Goal: Task Accomplishment & Management: Use online tool/utility

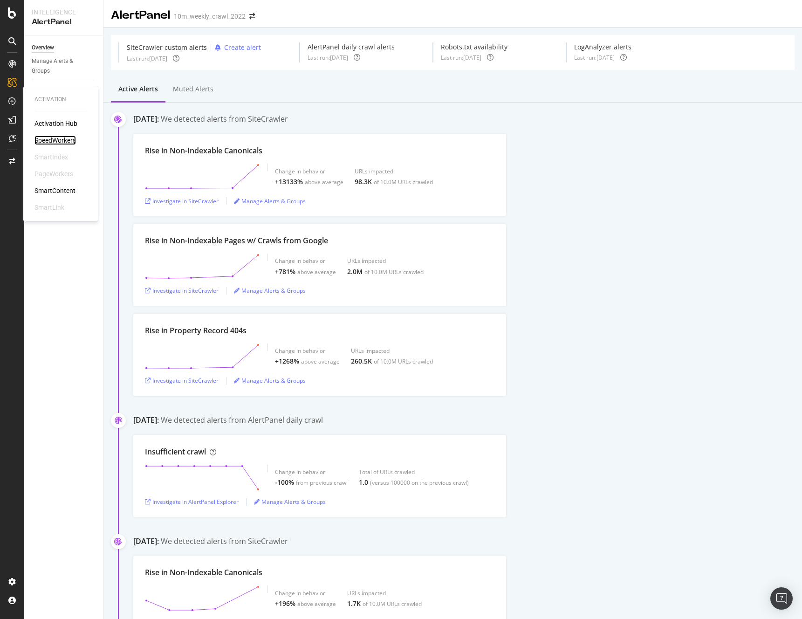
click at [48, 141] on div "SpeedWorkers" at bounding box center [54, 140] width 41 height 9
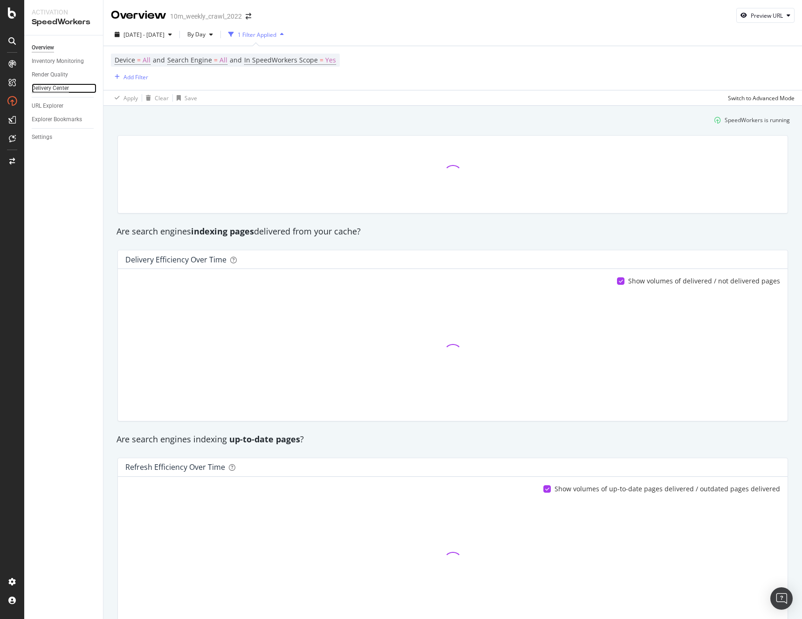
click at [56, 88] on div "Delivery Center" at bounding box center [50, 88] width 37 height 10
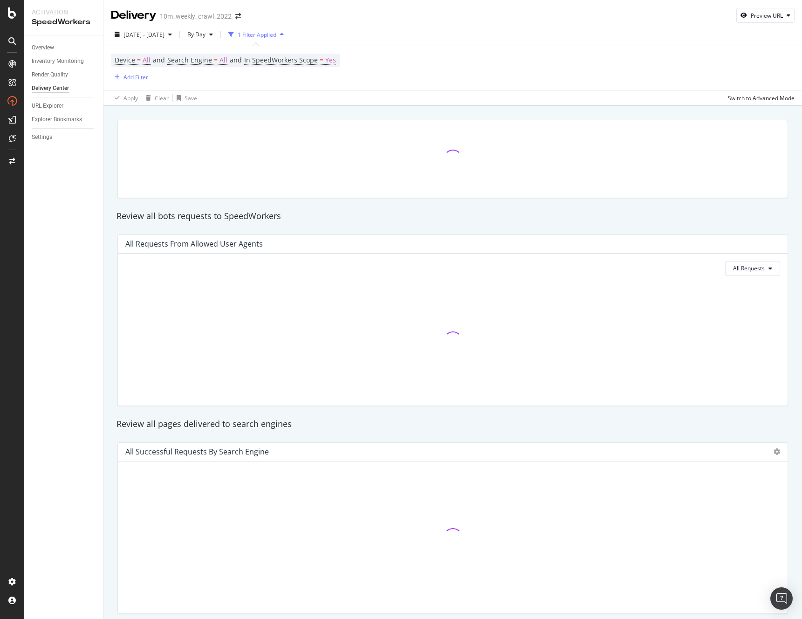
click at [137, 75] on div "Add Filter" at bounding box center [135, 77] width 25 height 8
click at [123, 155] on div at bounding box center [122, 157] width 6 height 9
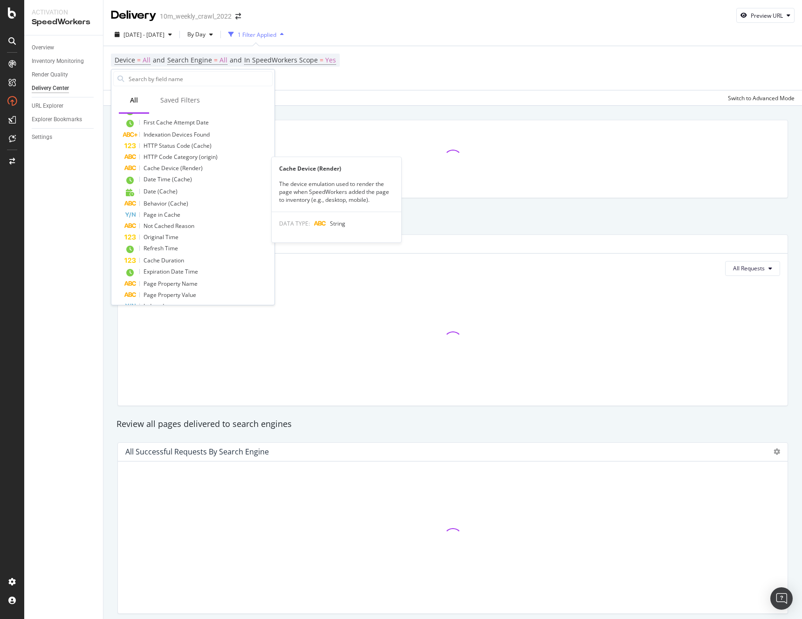
scroll to position [111, 0]
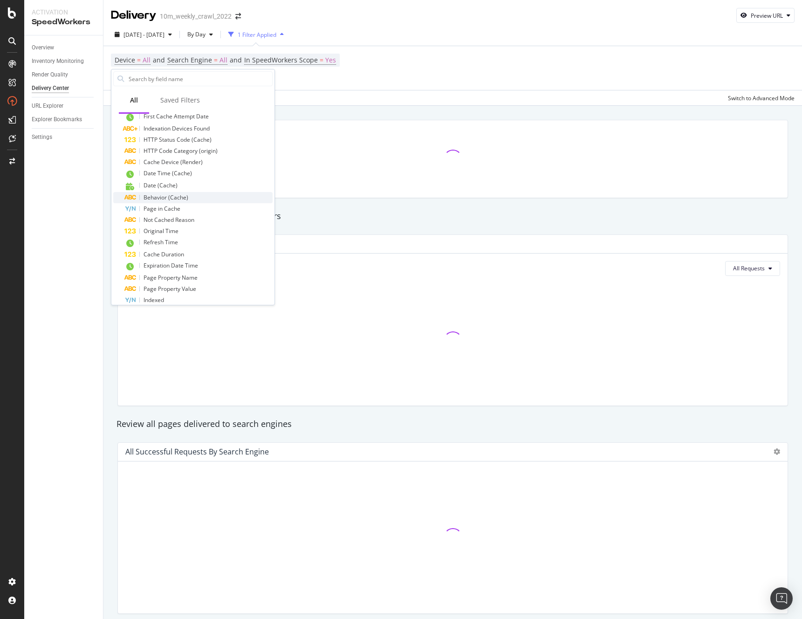
click at [156, 197] on span "Behavior (Cache)" at bounding box center [166, 197] width 45 height 8
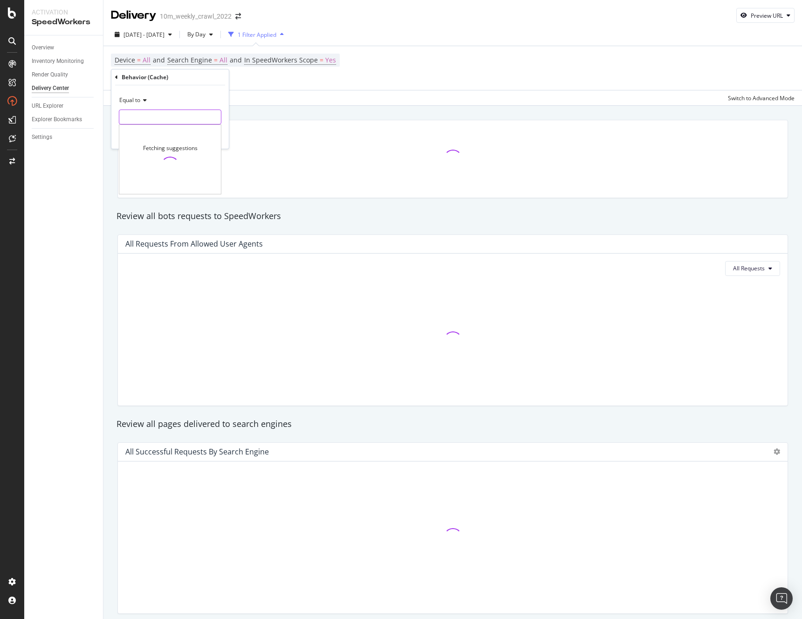
click at [127, 120] on input "text" at bounding box center [170, 117] width 102 height 15
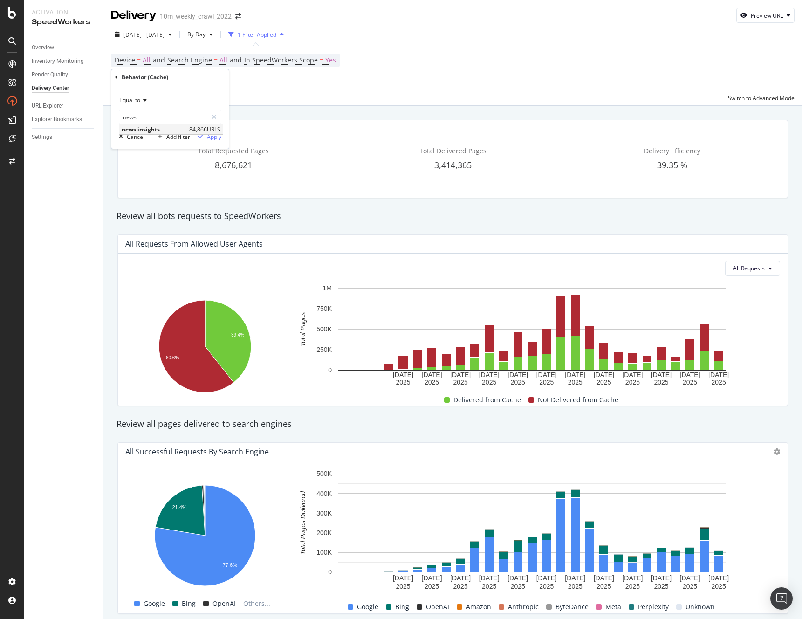
click at [146, 128] on span "news insights" at bounding box center [154, 129] width 65 height 8
type input "news insights"
click at [216, 137] on div "Apply" at bounding box center [214, 137] width 14 height 8
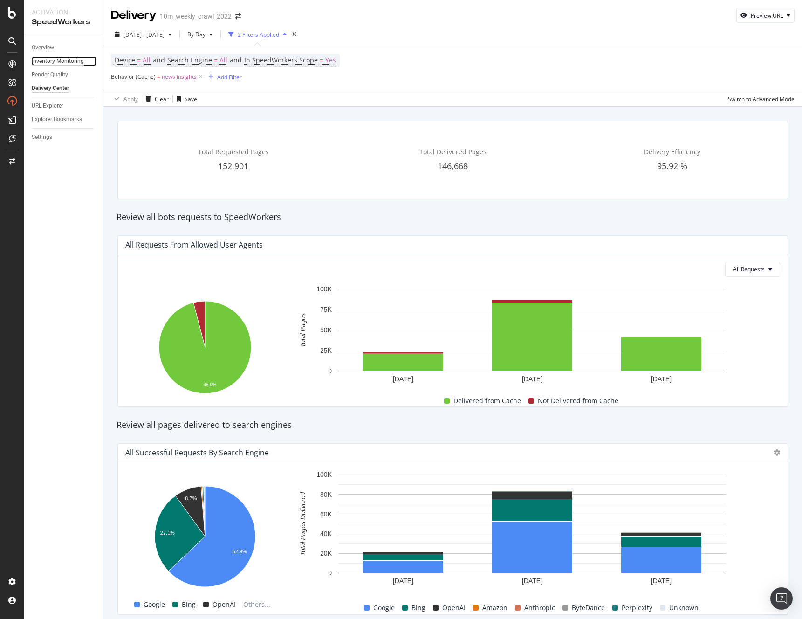
click at [57, 58] on div "Inventory Monitoring" at bounding box center [58, 61] width 52 height 10
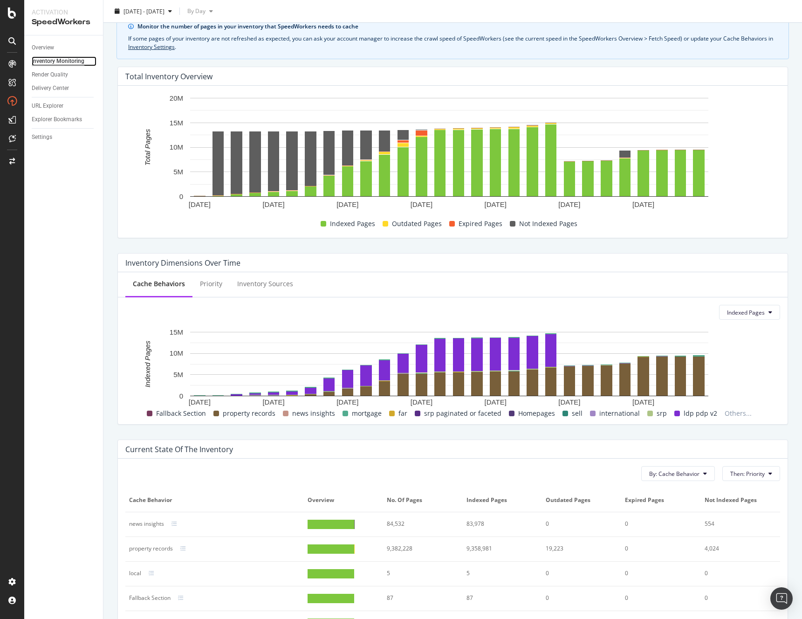
scroll to position [193, 0]
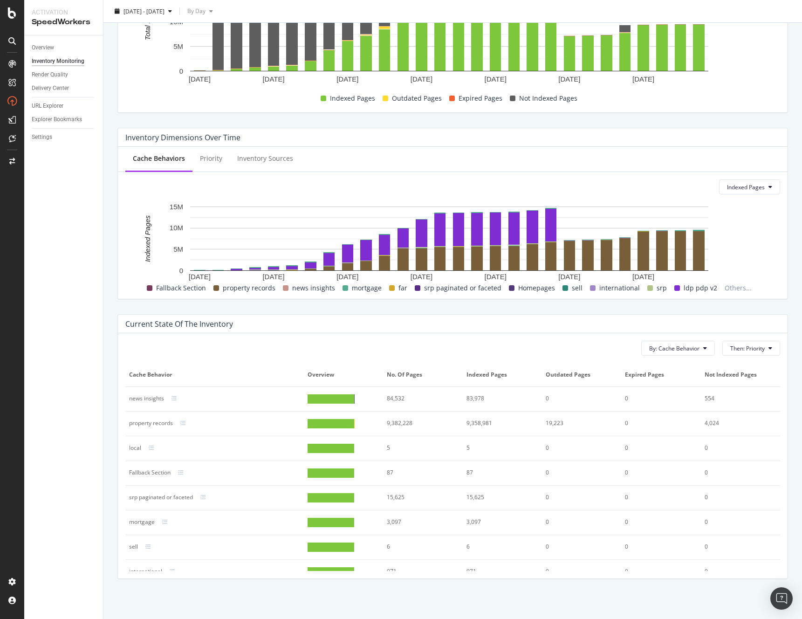
click at [337, 395] on div at bounding box center [331, 398] width 46 height 9
click at [141, 397] on div "news insights" at bounding box center [146, 398] width 35 height 8
click at [171, 398] on icon at bounding box center [174, 399] width 6 height 6
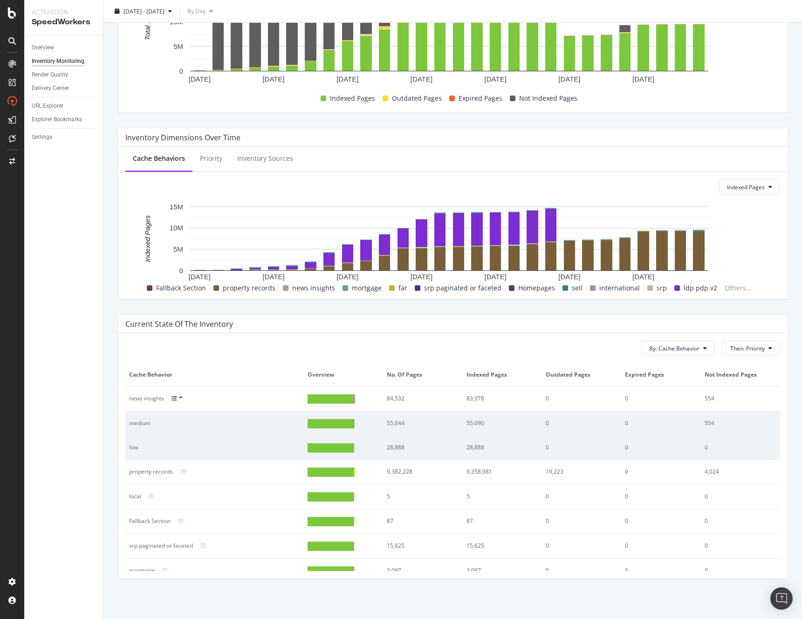
click at [139, 421] on div "medium" at bounding box center [206, 423] width 154 height 8
click at [336, 423] on div at bounding box center [331, 423] width 46 height 9
click at [340, 397] on div at bounding box center [331, 398] width 46 height 9
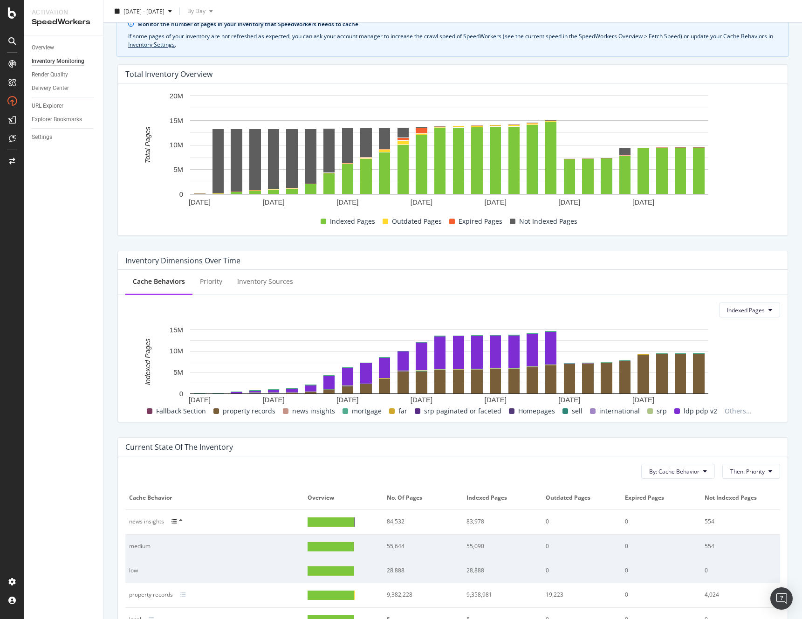
scroll to position [0, 0]
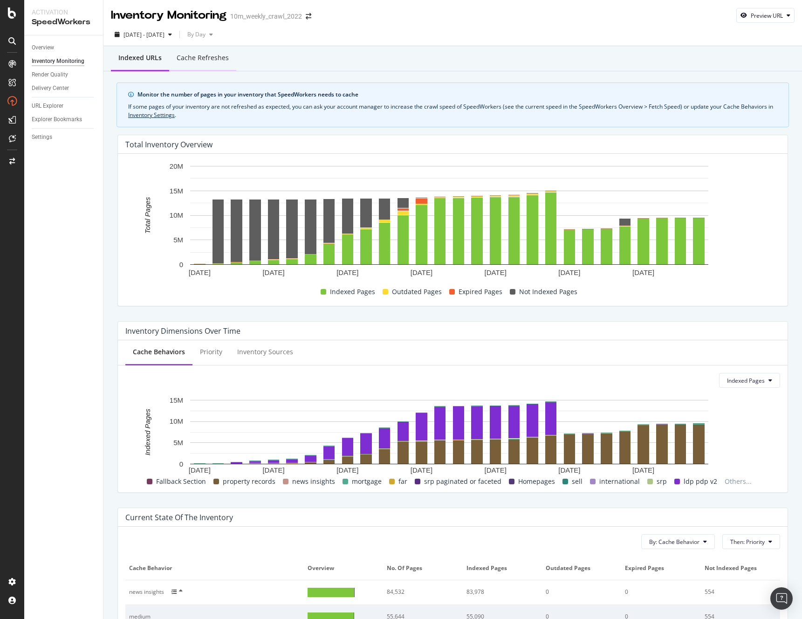
click at [202, 56] on div "Cache refreshes" at bounding box center [203, 57] width 52 height 9
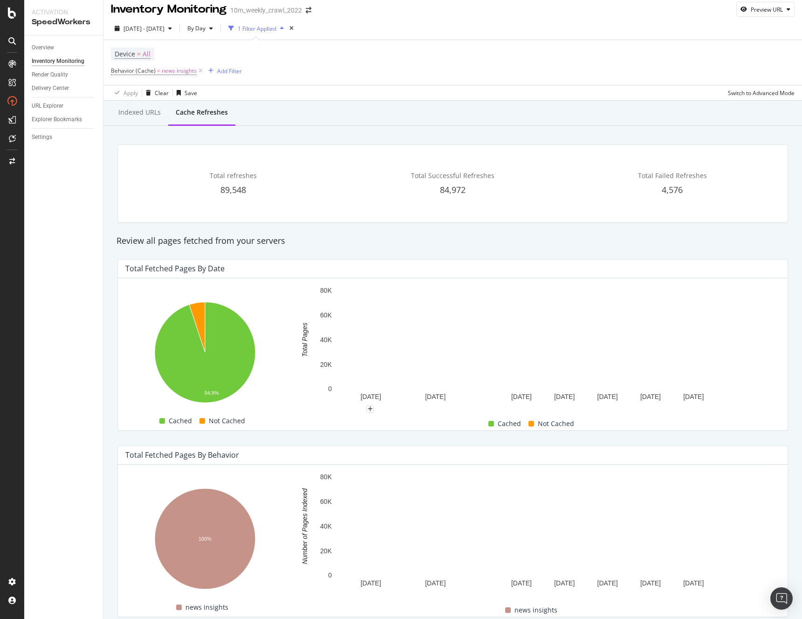
scroll to position [14, 0]
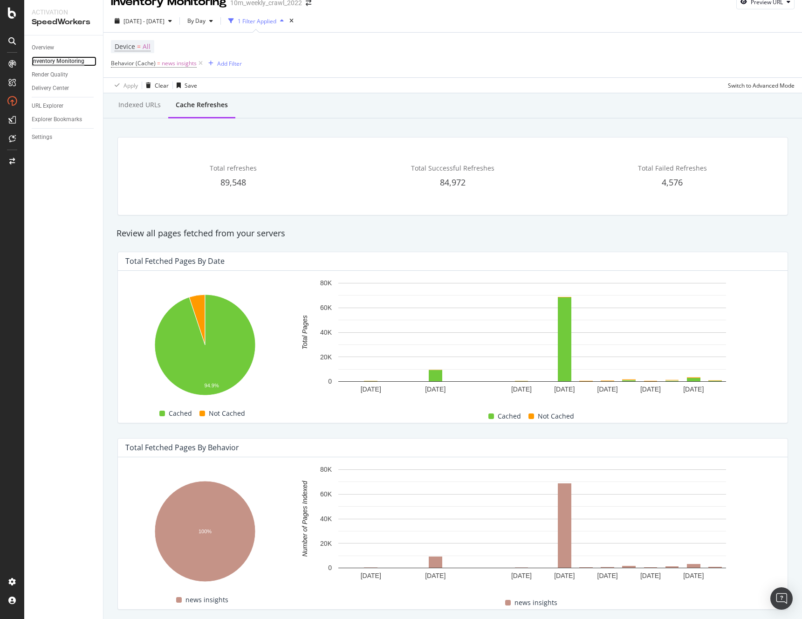
click at [55, 59] on div "Inventory Monitoring" at bounding box center [58, 61] width 53 height 10
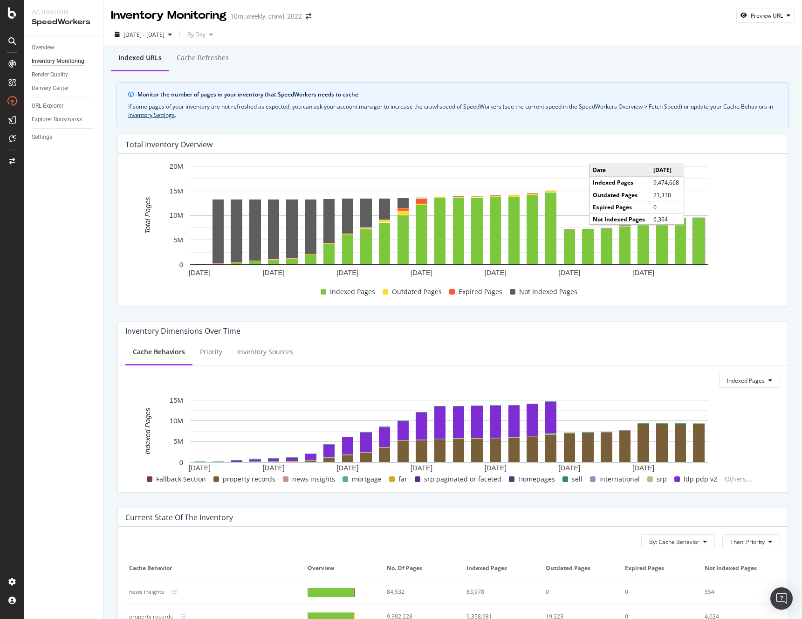
click at [702, 251] on rect "A chart." at bounding box center [699, 241] width 12 height 46
click at [702, 251] on rect "A chart." at bounding box center [698, 241] width 9 height 44
click at [702, 251] on rect "A chart." at bounding box center [699, 241] width 12 height 46
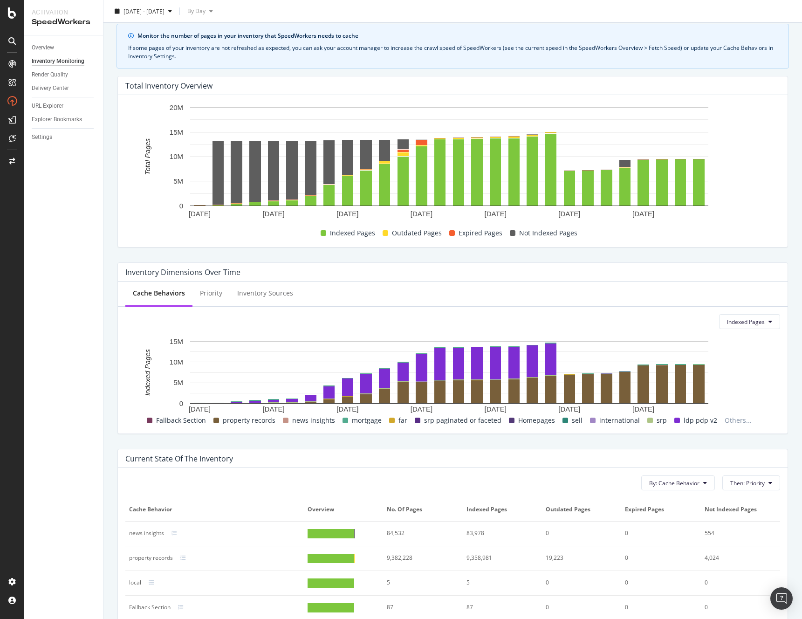
scroll to position [162, 0]
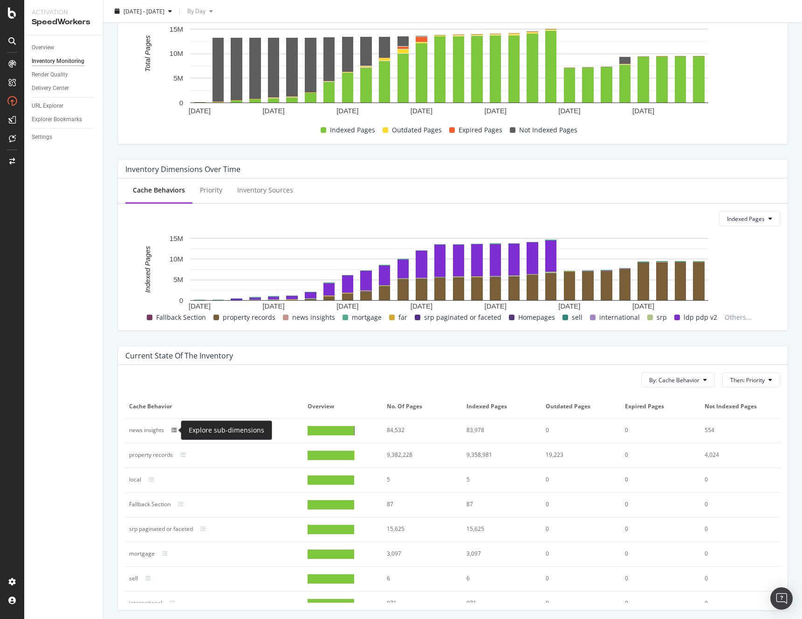
click at [174, 427] on icon at bounding box center [174, 430] width 6 height 6
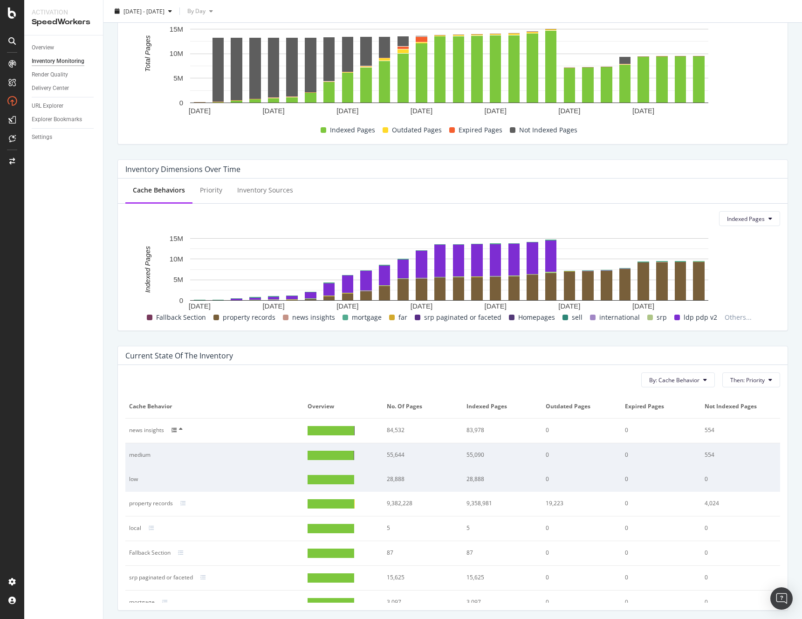
click at [151, 428] on div "news insights" at bounding box center [146, 430] width 35 height 8
click at [334, 432] on div at bounding box center [331, 430] width 46 height 9
click at [390, 430] on div "84,532" at bounding box center [419, 430] width 65 height 8
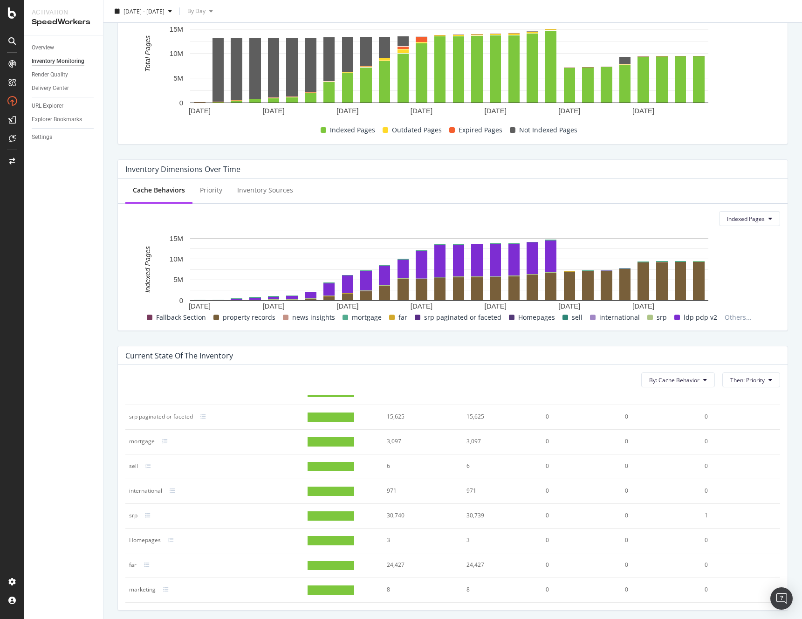
scroll to position [0, 0]
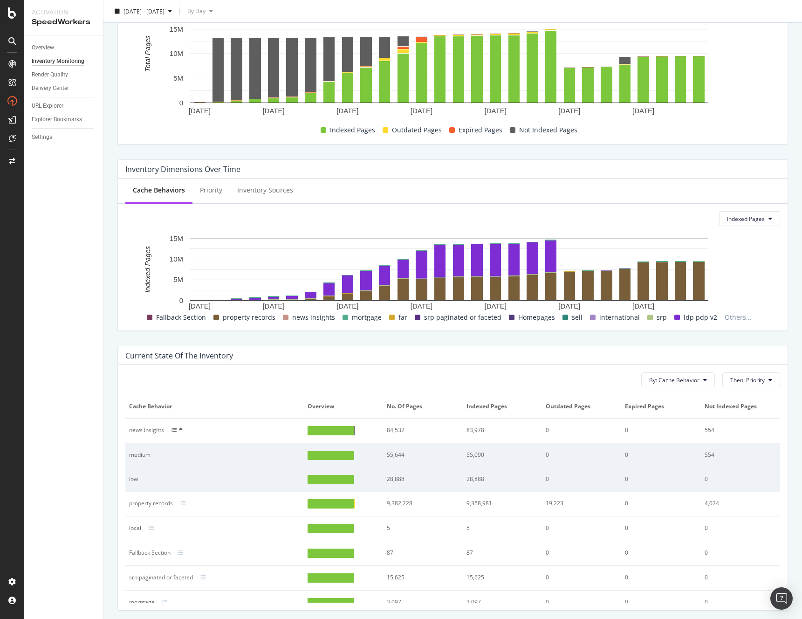
click at [48, 100] on div "URL Explorer" at bounding box center [67, 106] width 71 height 14
click at [48, 103] on div "URL Explorer" at bounding box center [48, 106] width 32 height 10
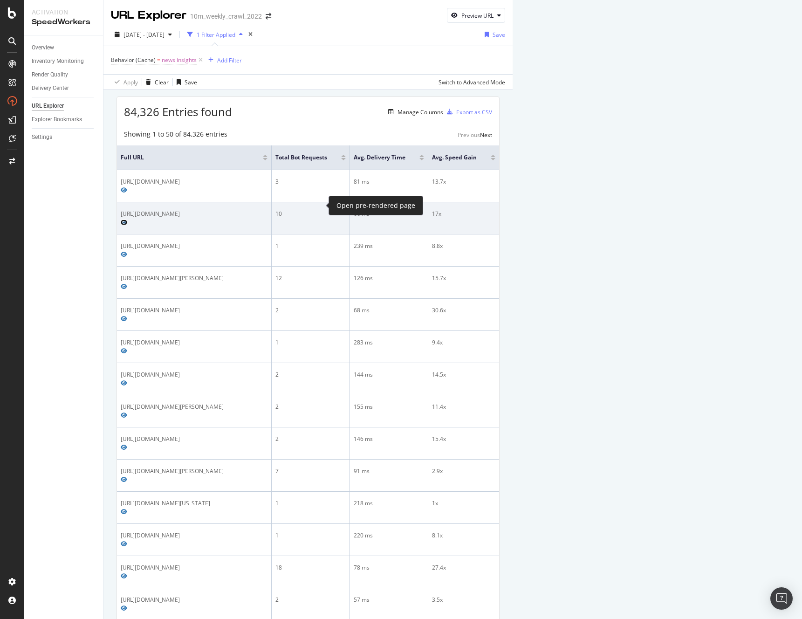
click at [127, 219] on icon "Preview https://www.realtor.com/research/january-2025-hottest-housing-markets/" at bounding box center [124, 222] width 7 height 6
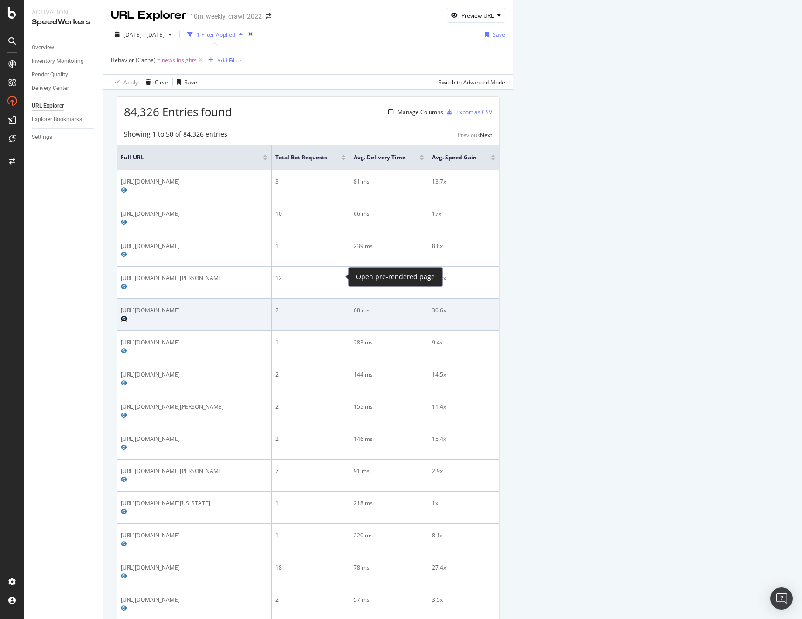
click at [127, 316] on icon "Preview https://www.realtor.com/news/unique-homes/floating-glass-house-laguna-b…" at bounding box center [124, 319] width 7 height 6
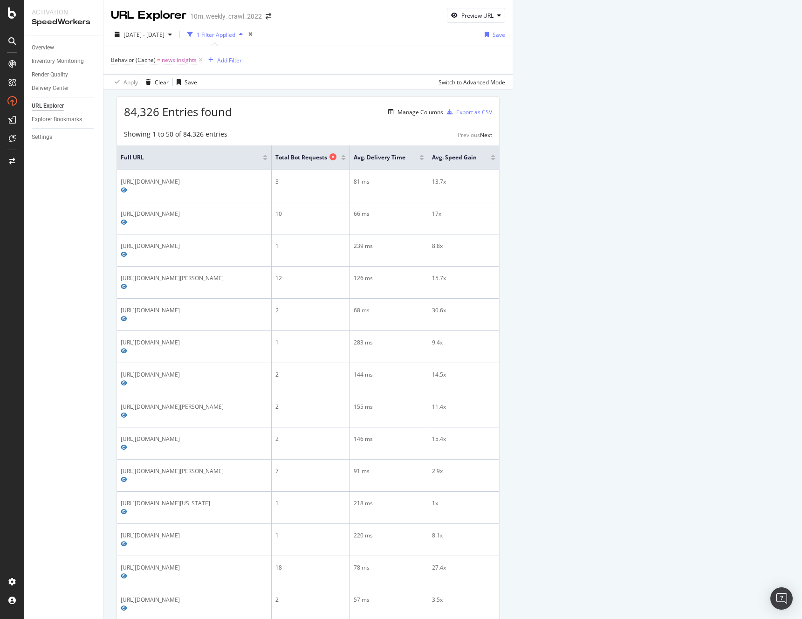
click at [327, 156] on span "Total Bot Requests" at bounding box center [301, 157] width 52 height 8
click at [327, 160] on span "Total Bot Requests" at bounding box center [301, 157] width 52 height 8
click at [346, 159] on div at bounding box center [343, 159] width 5 height 2
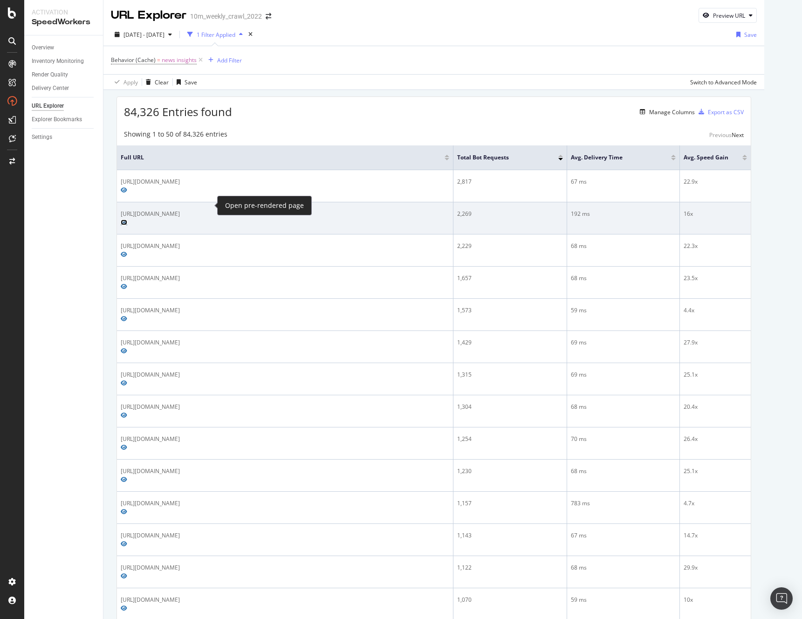
click at [127, 219] on icon "Preview https://www.realtor.com/news/" at bounding box center [124, 222] width 7 height 6
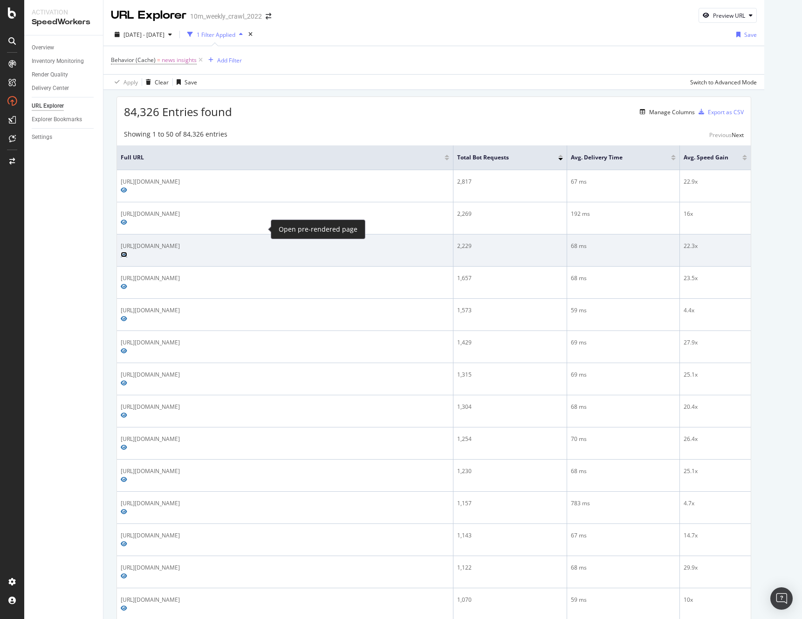
click at [127, 252] on icon "Preview https://www.realtor.com/news/celebrity-real-estate/" at bounding box center [124, 255] width 7 height 6
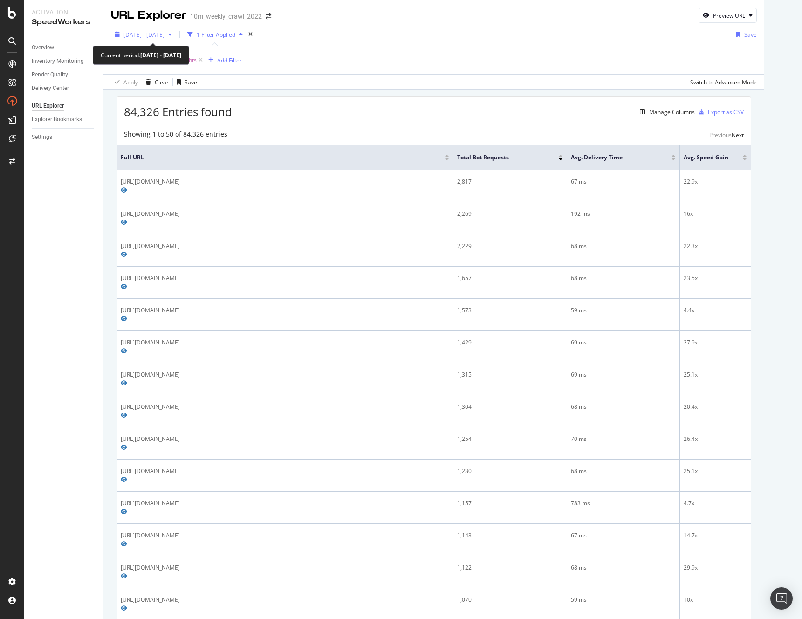
click at [164, 35] on span "2025 Sep. 4th - Oct. 1st" at bounding box center [143, 35] width 41 height 8
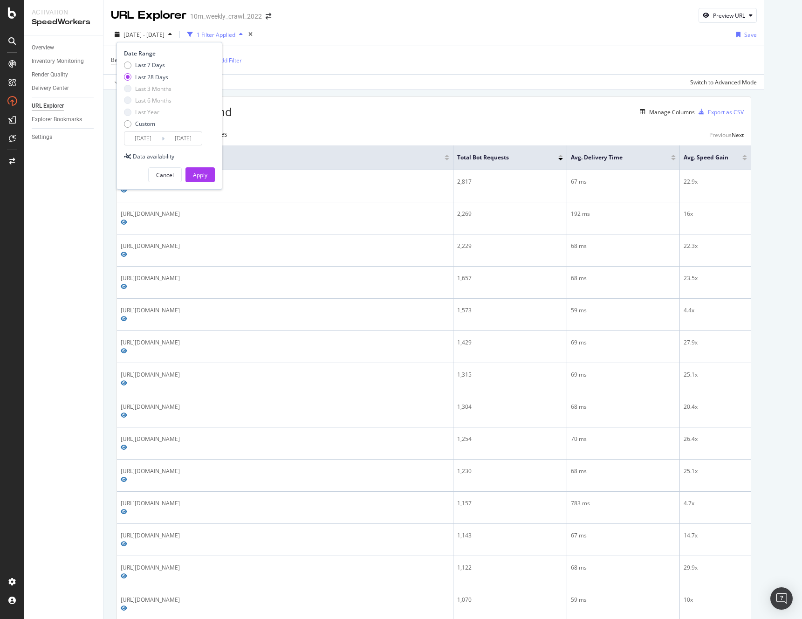
click at [147, 139] on input "2025/09/04" at bounding box center [142, 138] width 37 height 13
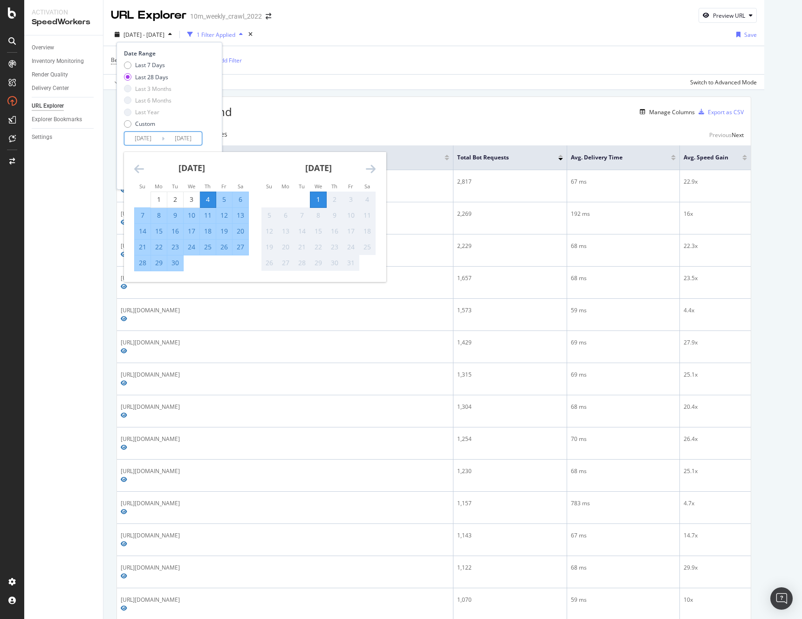
click at [143, 265] on div "28" at bounding box center [143, 262] width 16 height 9
type input "2025/09/28"
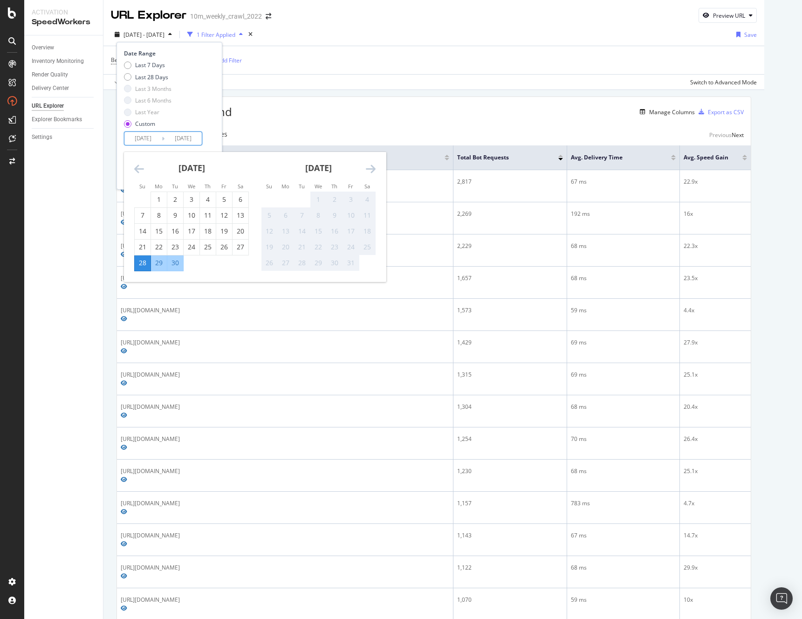
click at [318, 198] on div "1" at bounding box center [318, 199] width 16 height 9
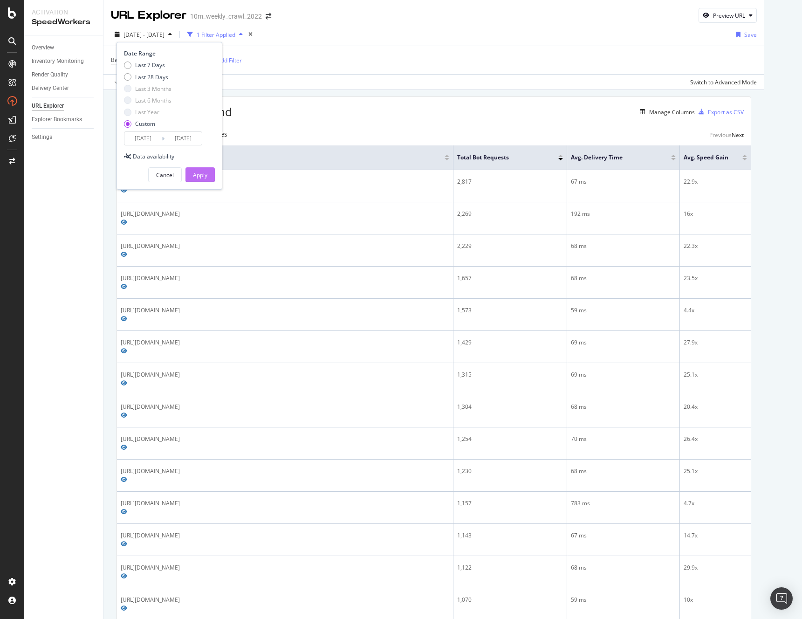
click at [201, 175] on div "Apply" at bounding box center [200, 175] width 14 height 8
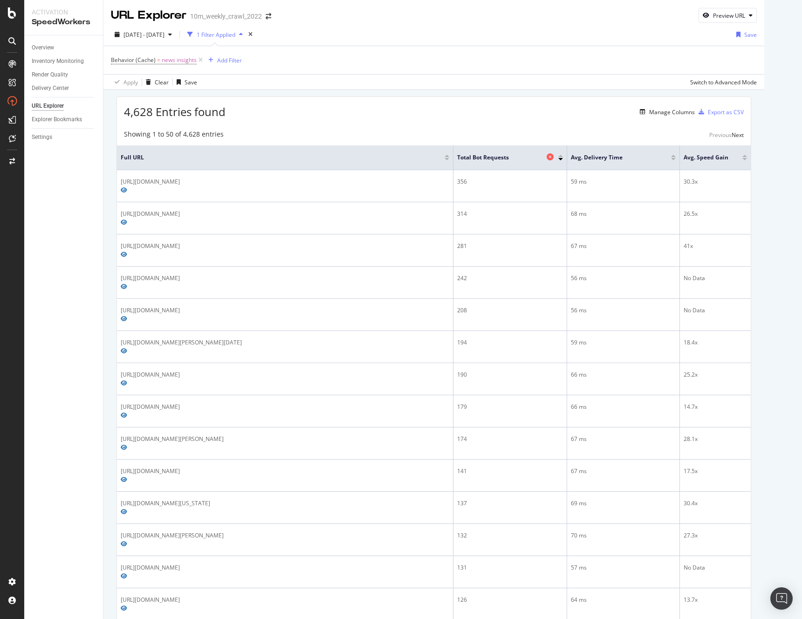
click at [545, 161] on div "Total Bot Requests" at bounding box center [507, 157] width 101 height 9
click at [560, 162] on th "Total Bot Requests" at bounding box center [510, 157] width 114 height 25
click at [164, 36] on span "2025 Sep. 28th - Oct. 1st" at bounding box center [143, 35] width 41 height 8
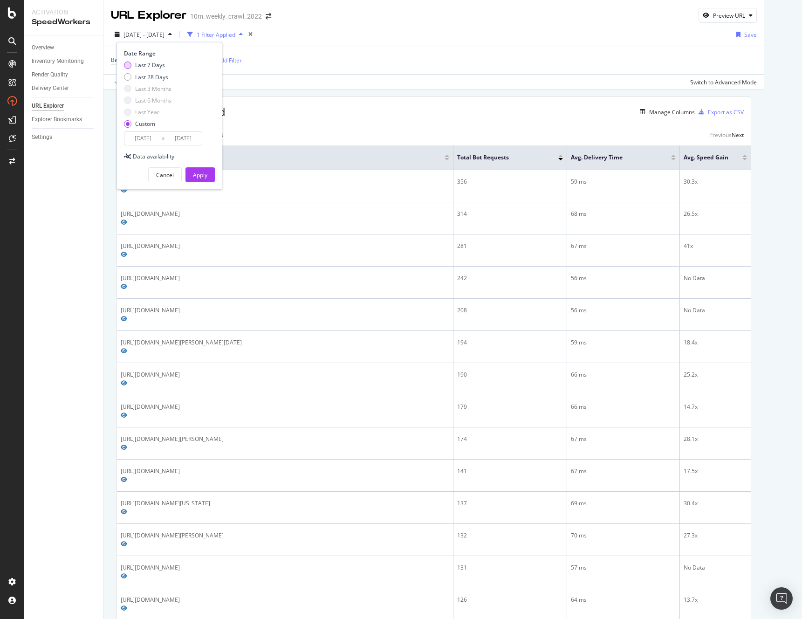
click at [130, 65] on div "Last 7 Days" at bounding box center [127, 65] width 7 height 7
type input "2025/09/25"
click at [205, 174] on div "Apply" at bounding box center [200, 175] width 14 height 8
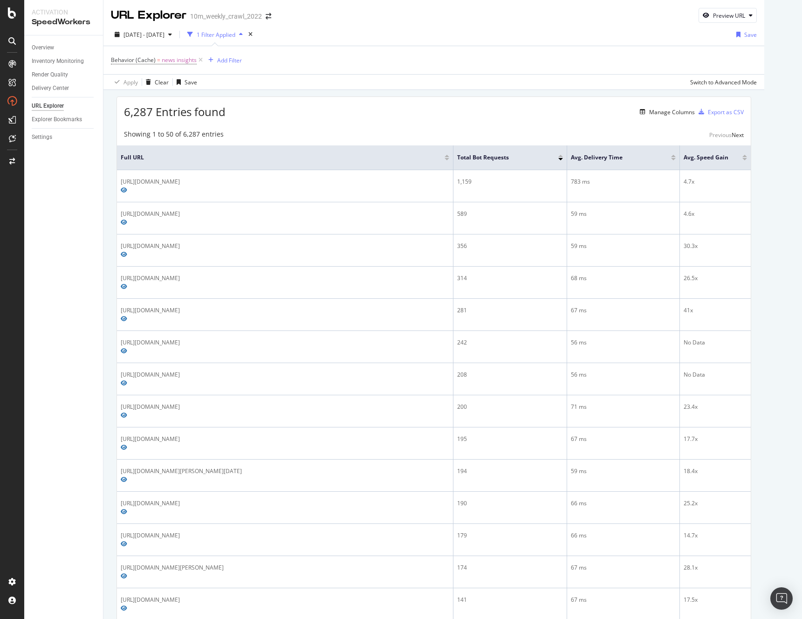
click at [46, 82] on div "Delivery Center" at bounding box center [67, 89] width 71 height 14
click at [50, 73] on div "Render Quality" at bounding box center [50, 75] width 36 height 10
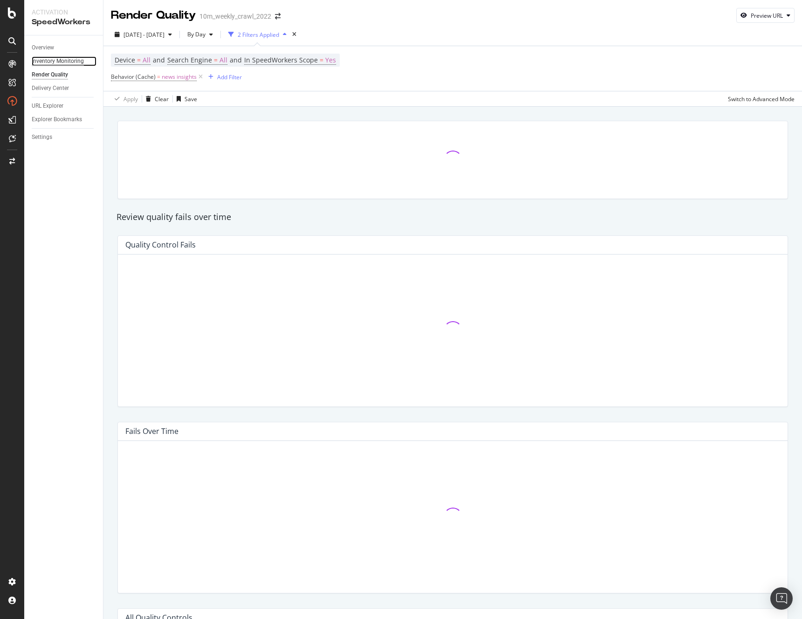
click at [50, 61] on div "Inventory Monitoring" at bounding box center [58, 61] width 52 height 10
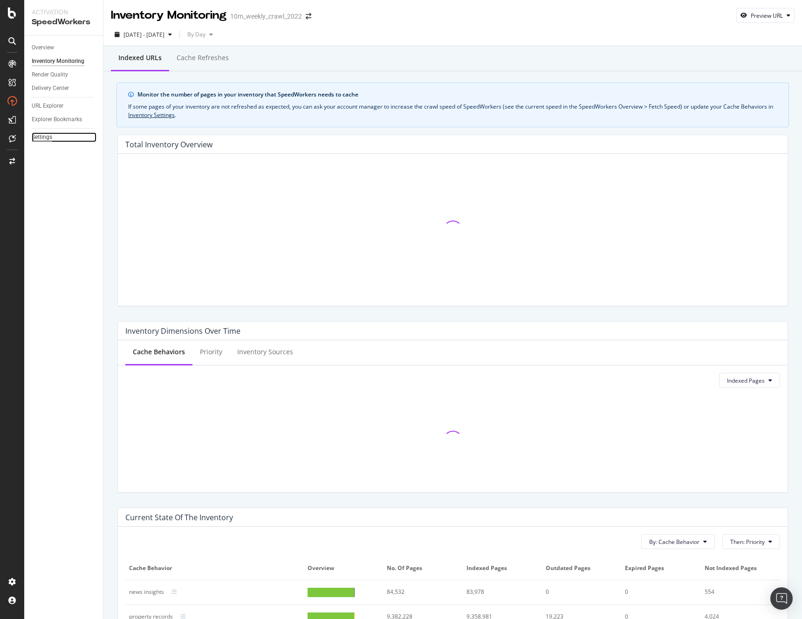
click at [45, 137] on div "Settings" at bounding box center [42, 137] width 21 height 10
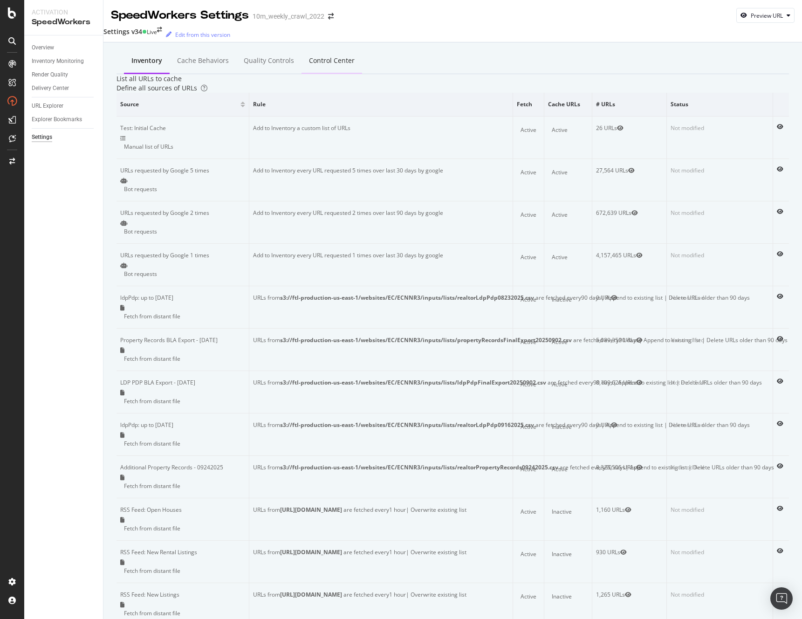
click at [309, 57] on div "Control Center" at bounding box center [332, 60] width 46 height 9
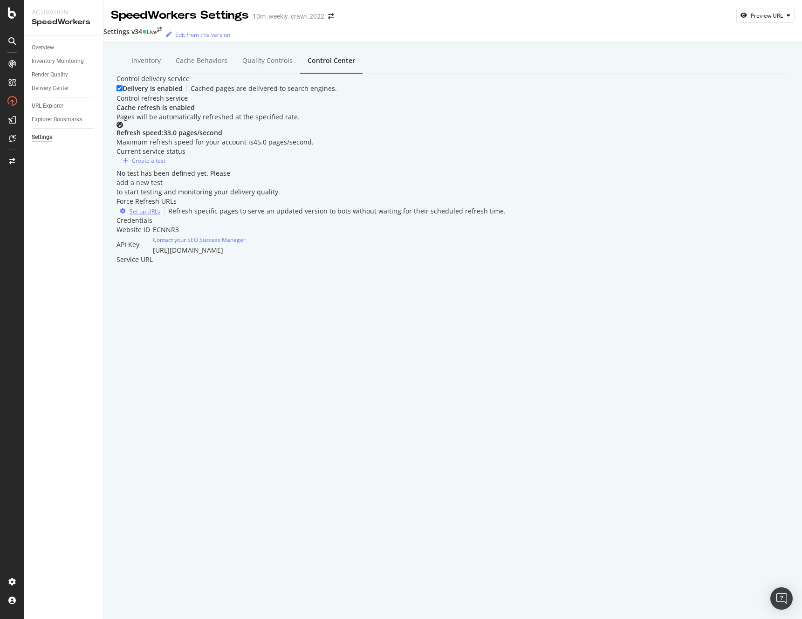
click at [154, 215] on div "Set up URLs" at bounding box center [145, 211] width 31 height 8
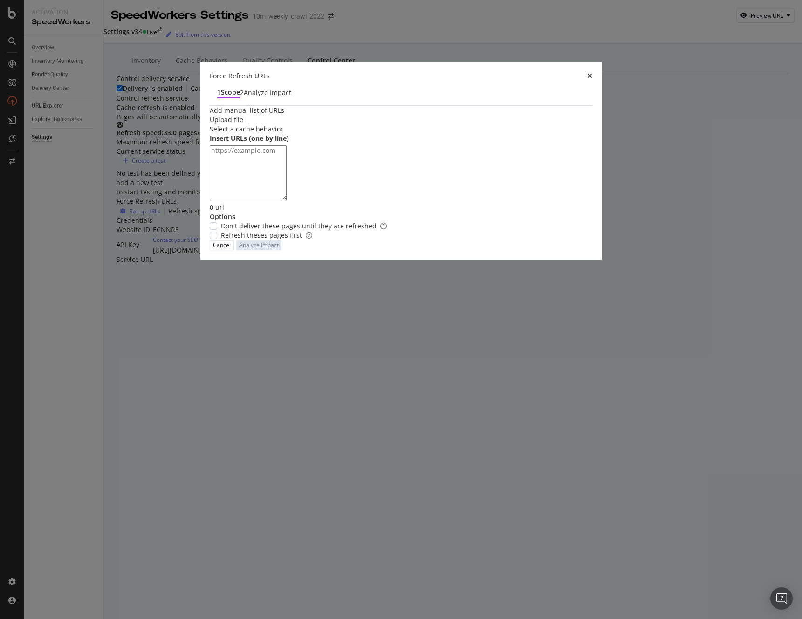
paste textarea "https://www.realtor.com/news/"
paste textarea "https://www.realtor.com/news/trends/"
paste textarea "https://www.realtor.com/research/"
paste textarea "https://www.realtor.com/news/celebrity-real-estate/"
paste textarea "https://www.realtor.com/advice/"
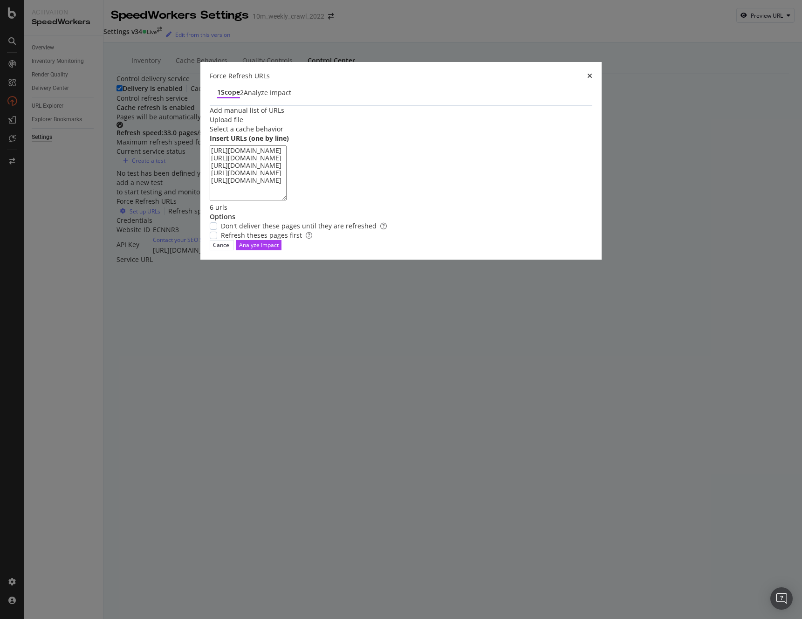
paste textarea "https://www.realtor.com/advice/buy/"
click at [233, 201] on textarea "https://www.realtor.com/news/ https://www.realtor.com/news/trends/ https://www.…" at bounding box center [248, 172] width 77 height 55
click at [287, 201] on textarea "https://www.realtor.com/news/ https://www.realtor.com/news/trends/ https://www.…" at bounding box center [248, 172] width 77 height 55
paste textarea "https://www.realtor.com/advice/sell/"
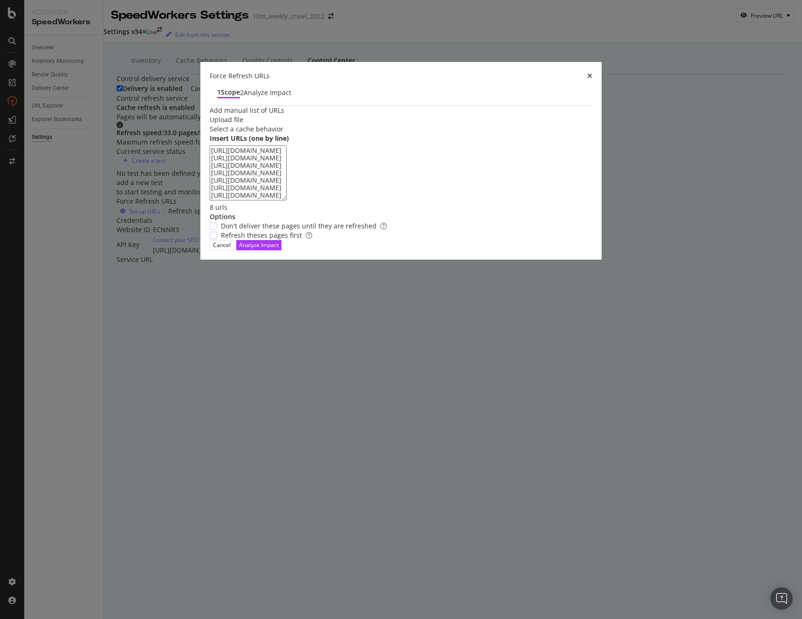
scroll to position [3, 0]
type textarea "https://www.realtor.com/news/ https://www.realtor.com/news/trends/ https://www.…"
click at [217, 239] on div "modal" at bounding box center [213, 235] width 7 height 7
click at [279, 249] on div "Analyze Impact" at bounding box center [259, 245] width 40 height 8
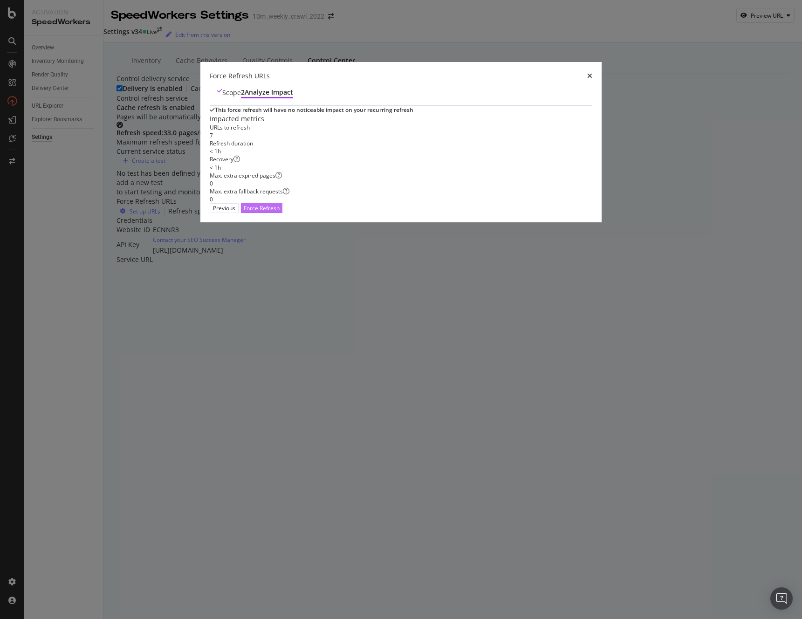
click at [280, 212] on div "Force Refresh" at bounding box center [262, 208] width 36 height 8
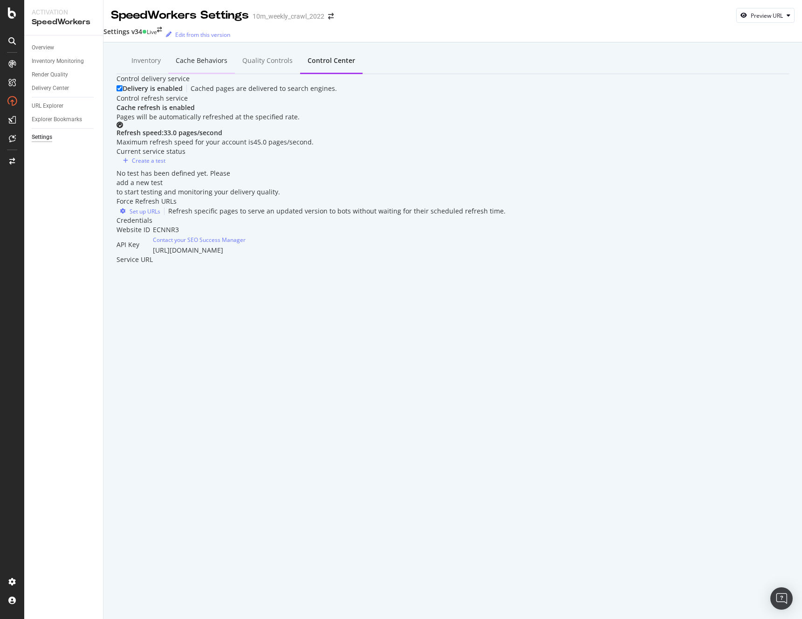
click at [188, 62] on div "Cache behaviors" at bounding box center [202, 60] width 52 height 9
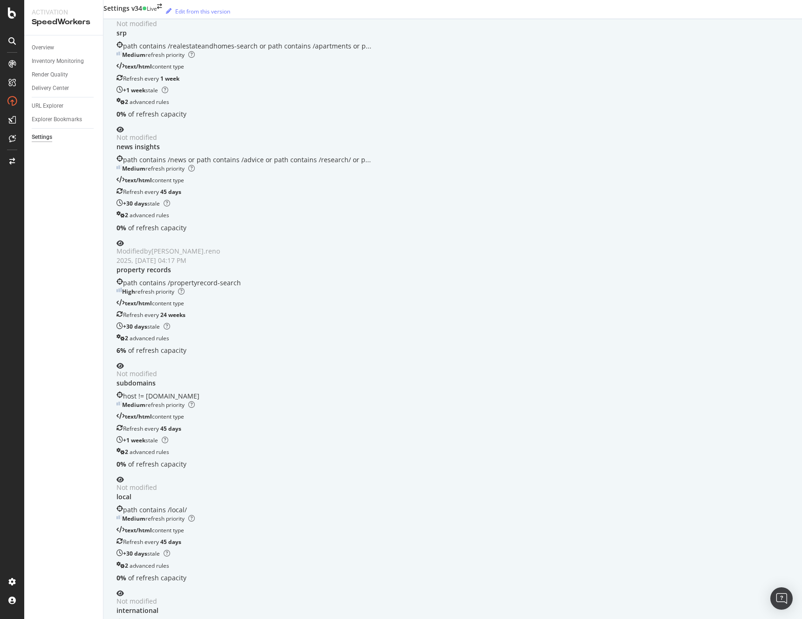
scroll to position [531, 0]
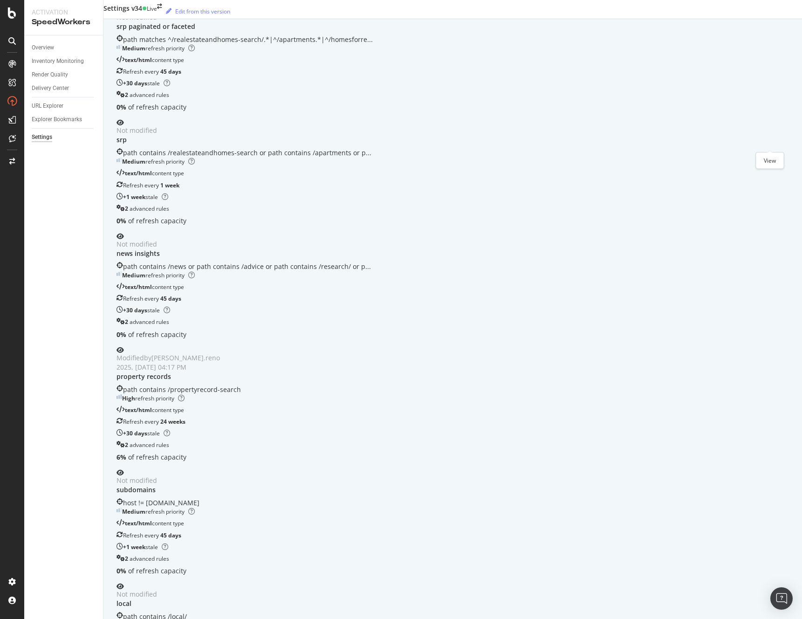
click at [124, 347] on icon "eye" at bounding box center [119, 350] width 7 height 7
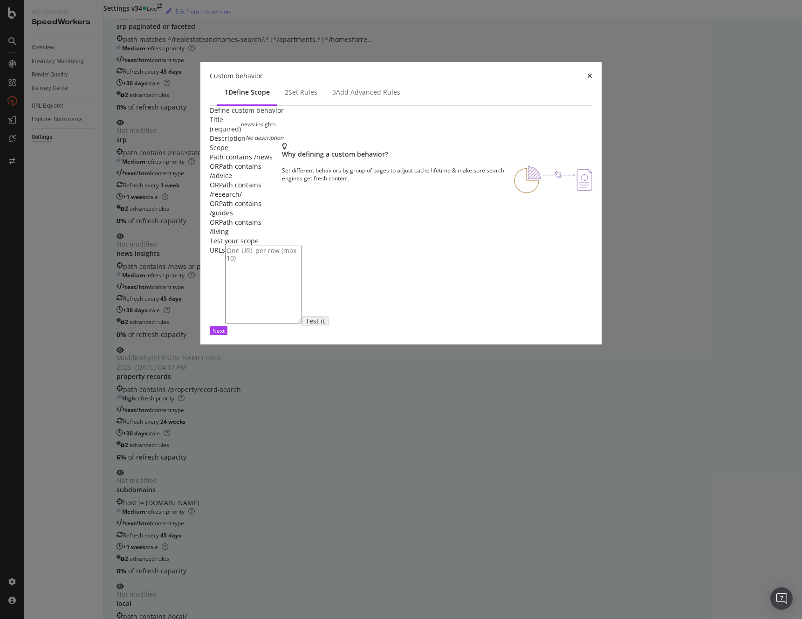
click at [592, 79] on icon "times" at bounding box center [589, 76] width 5 height 7
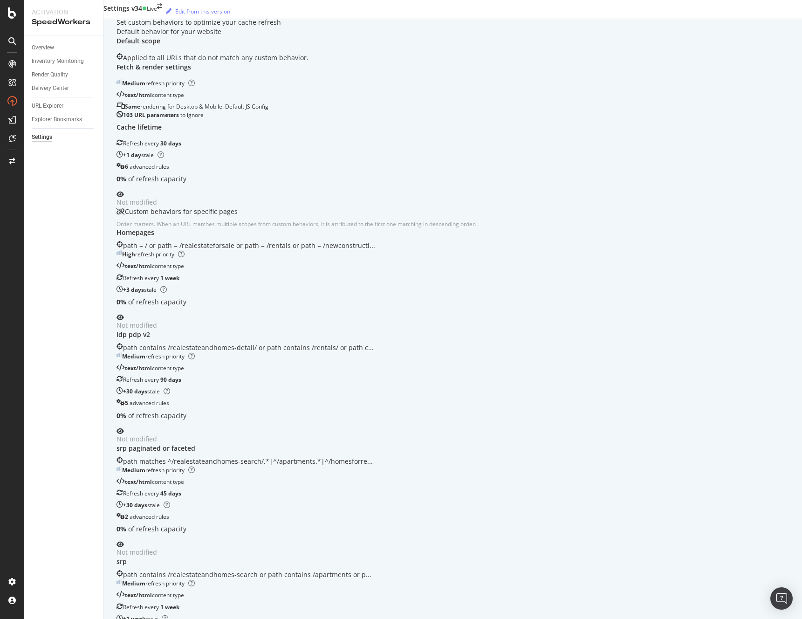
scroll to position [0, 0]
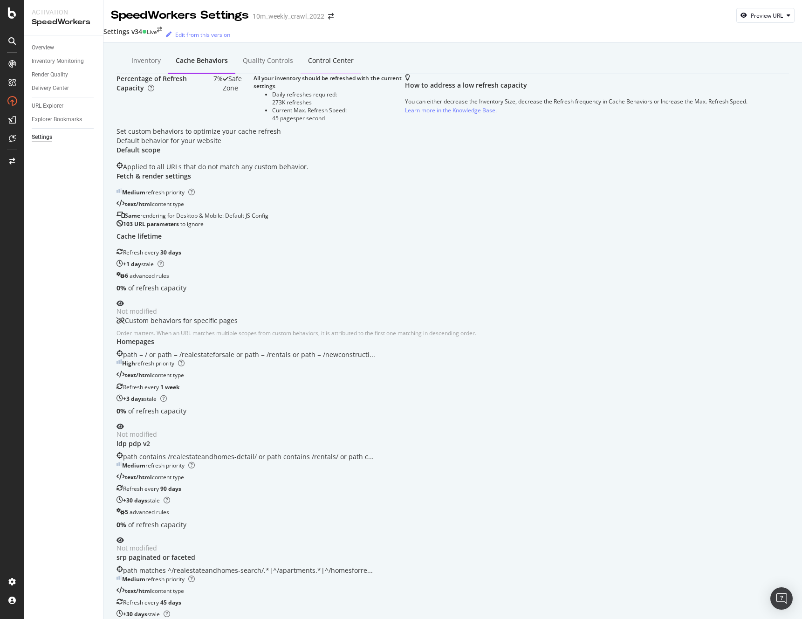
click at [314, 62] on div "Control Center" at bounding box center [331, 60] width 46 height 9
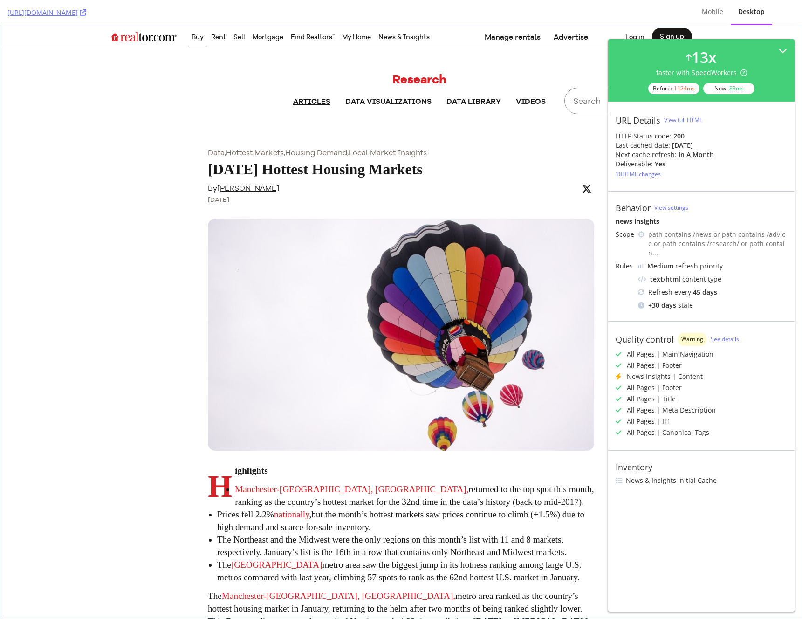
click at [410, 81] on link "Research" at bounding box center [419, 78] width 54 height 15
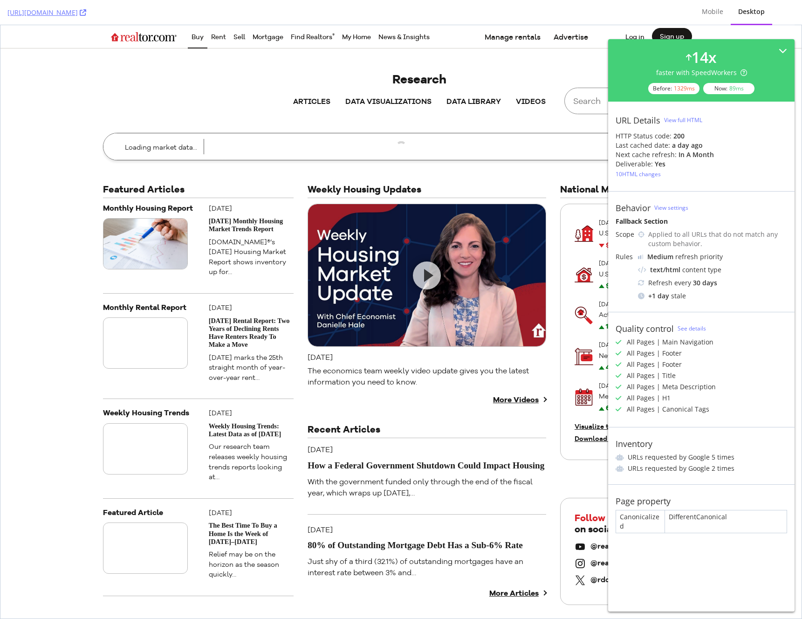
click at [753, 146] on div "Last cached date: a day ago" at bounding box center [701, 145] width 171 height 9
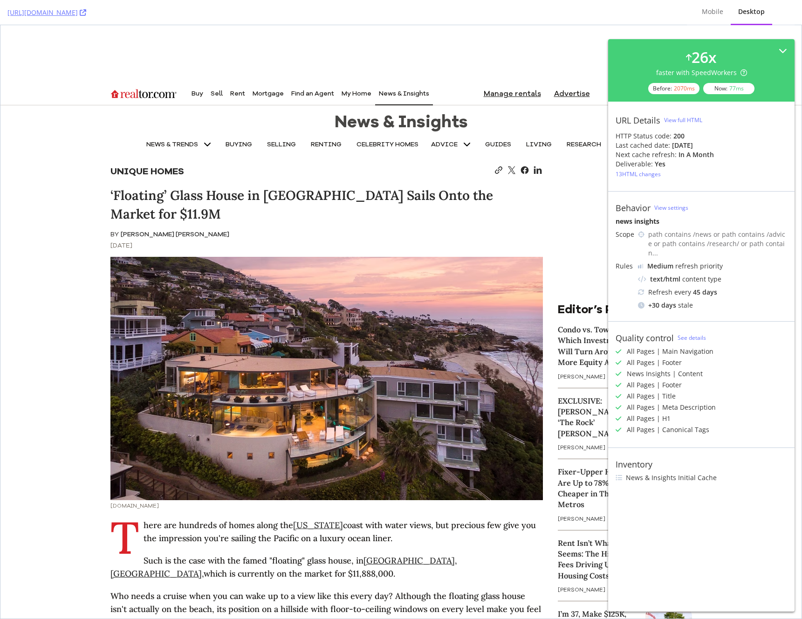
click at [412, 121] on p "News & Insights" at bounding box center [401, 122] width 133 height 19
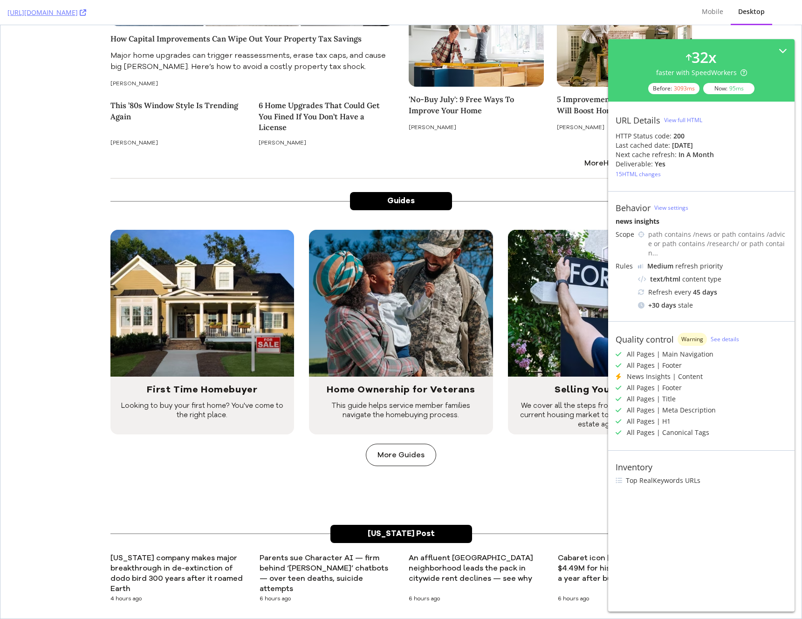
scroll to position [5261, 0]
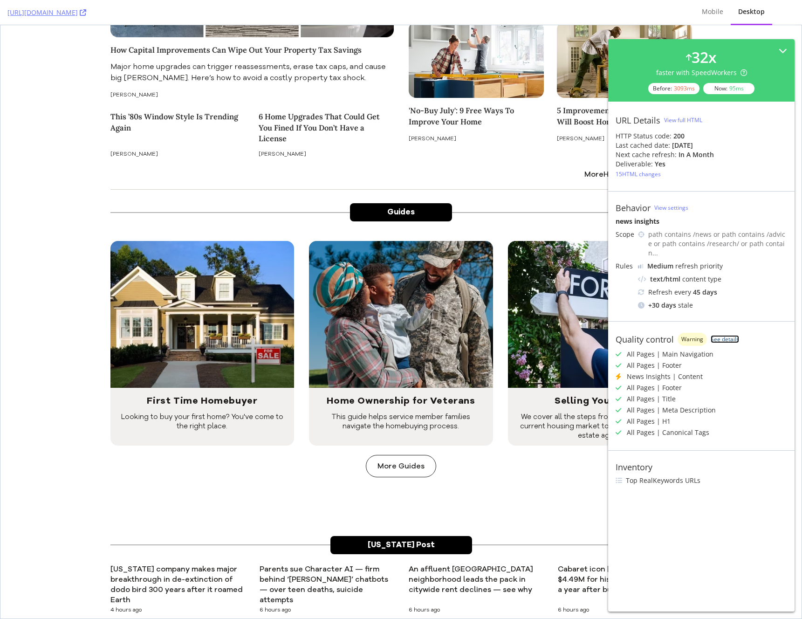
click at [723, 335] on link "See details" at bounding box center [725, 339] width 28 height 8
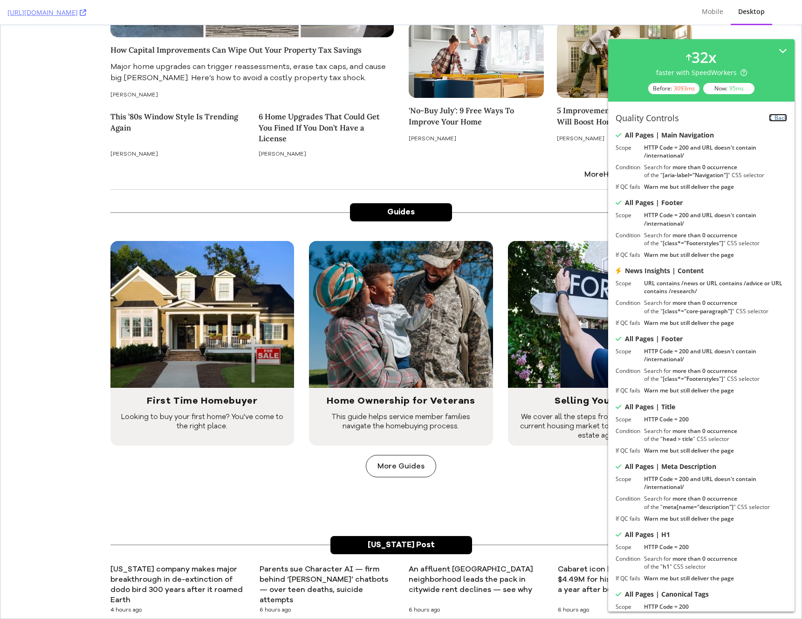
click at [769, 117] on link "Back" at bounding box center [778, 118] width 18 height 8
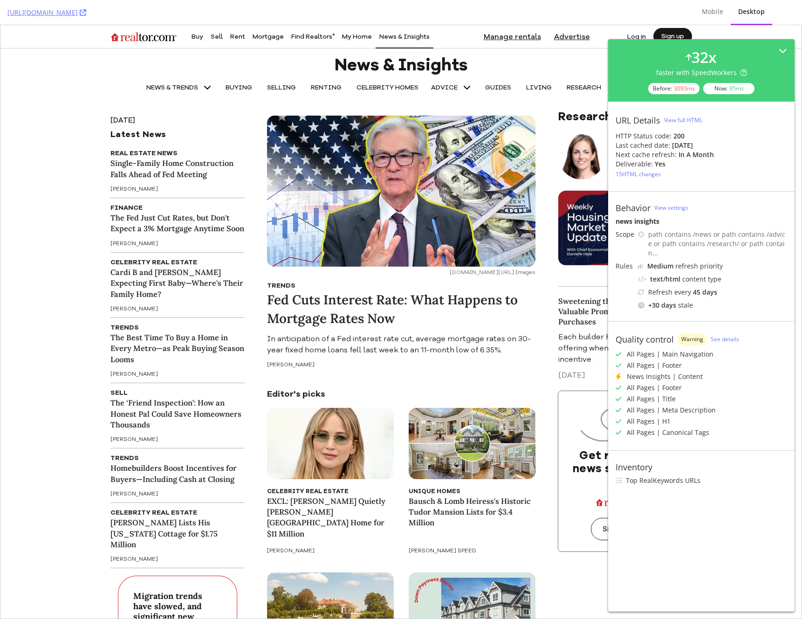
click at [639, 289] on icon at bounding box center [641, 292] width 7 height 7
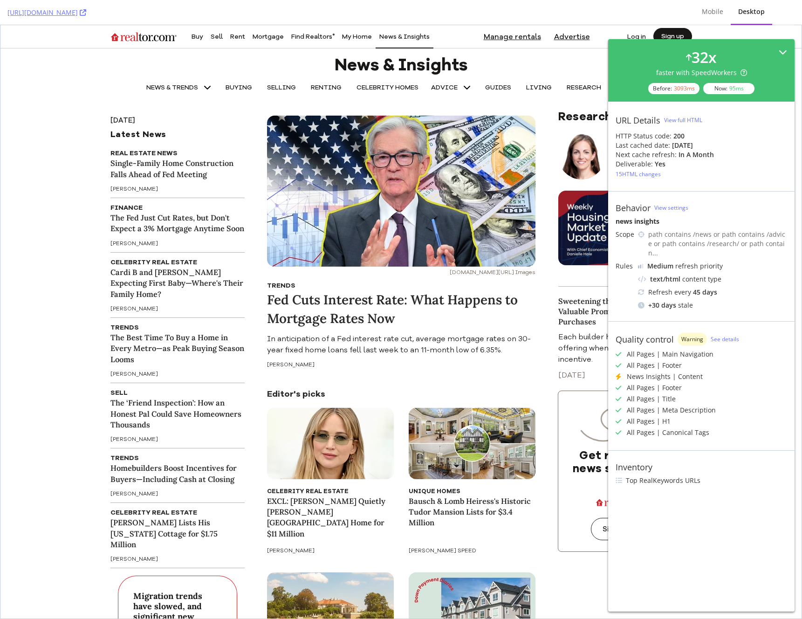
click at [783, 48] on icon at bounding box center [783, 52] width 8 height 8
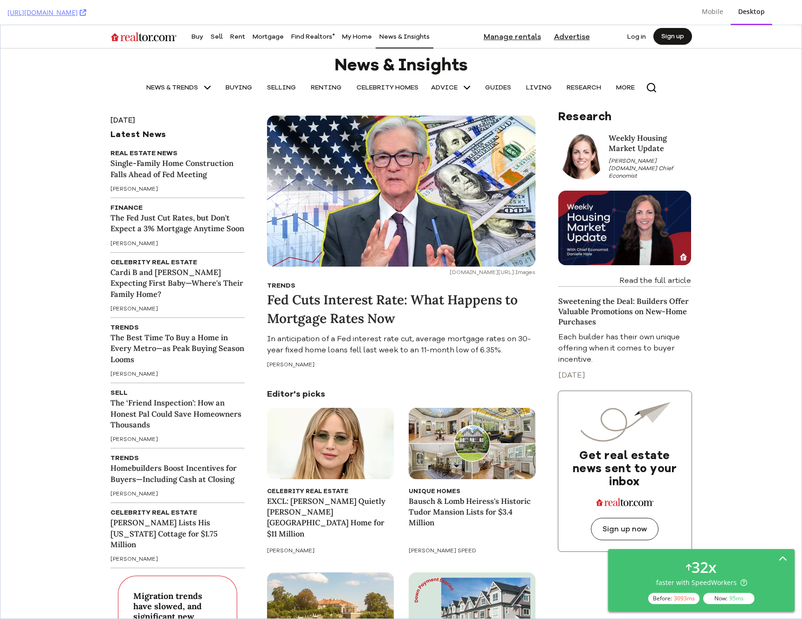
click at [783, 559] on icon at bounding box center [783, 559] width 8 height 8
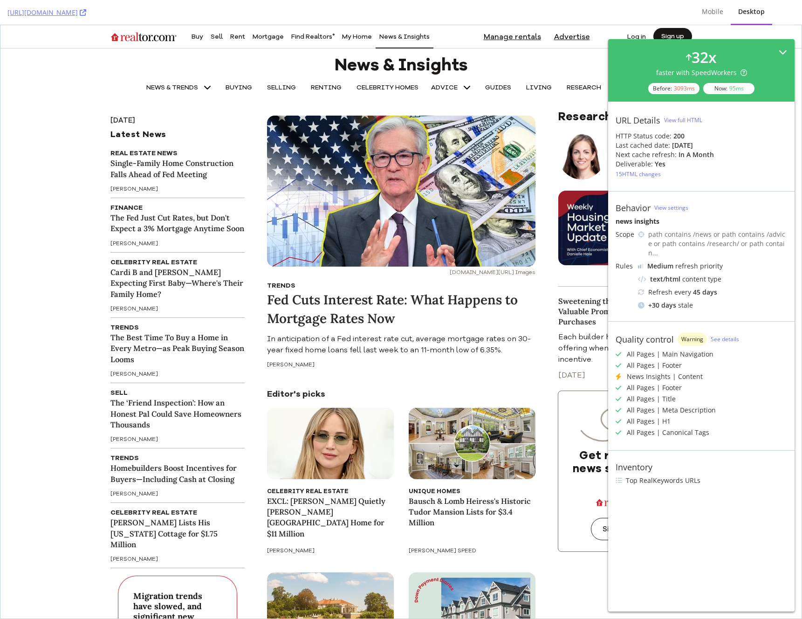
click at [783, 51] on icon at bounding box center [783, 52] width 8 height 8
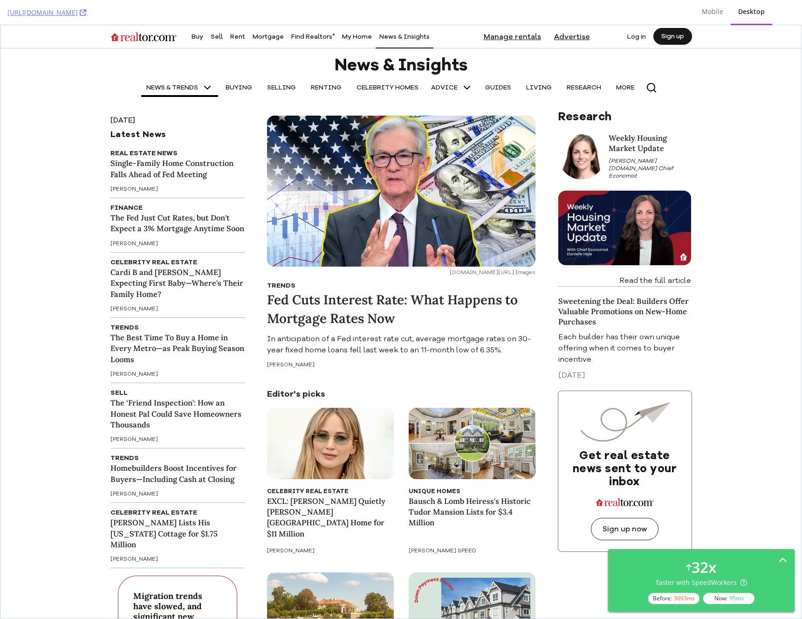
click at [179, 88] on span "NEWS & TRENDS" at bounding box center [172, 87] width 52 height 7
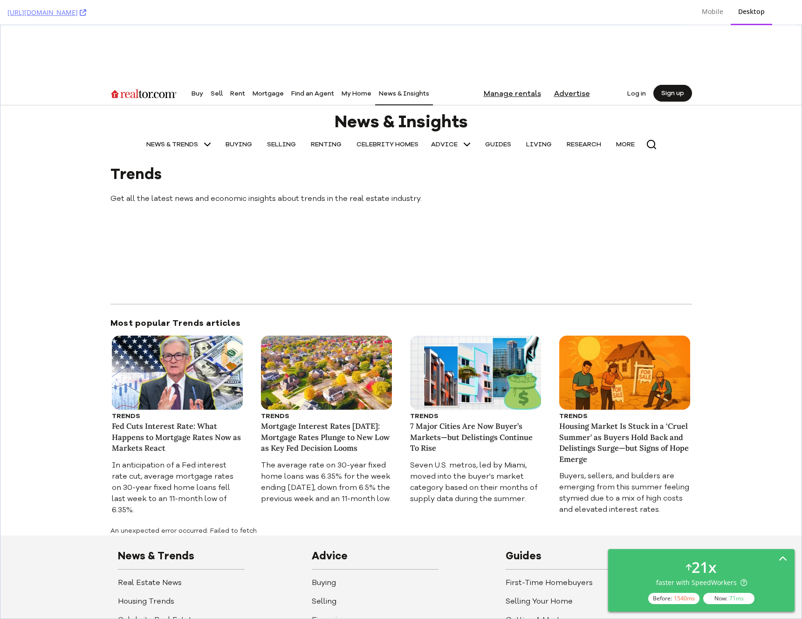
click at [779, 559] on icon at bounding box center [783, 559] width 8 height 8
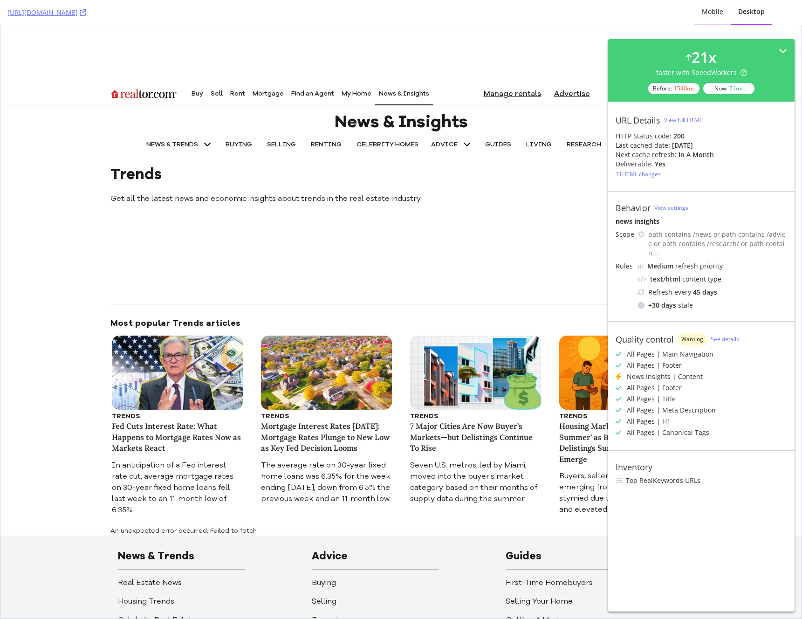
click at [717, 15] on div "Mobile" at bounding box center [712, 11] width 21 height 9
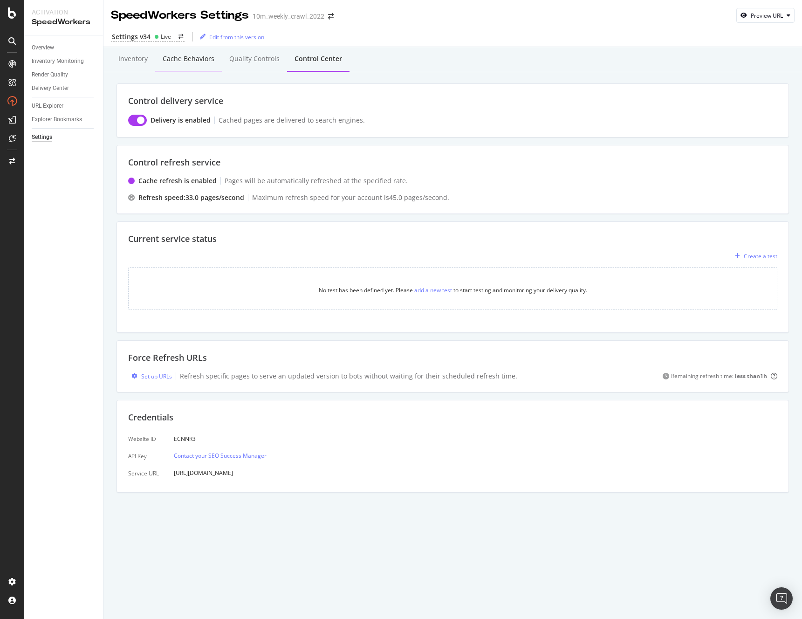
click at [174, 59] on div "Cache behaviors" at bounding box center [189, 58] width 52 height 9
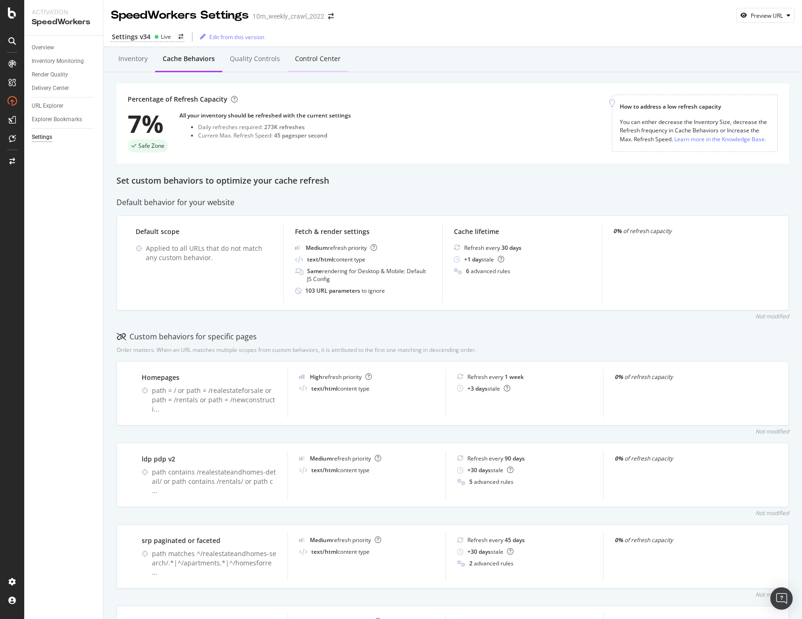
click at [310, 58] on div "Control Center" at bounding box center [318, 58] width 46 height 9
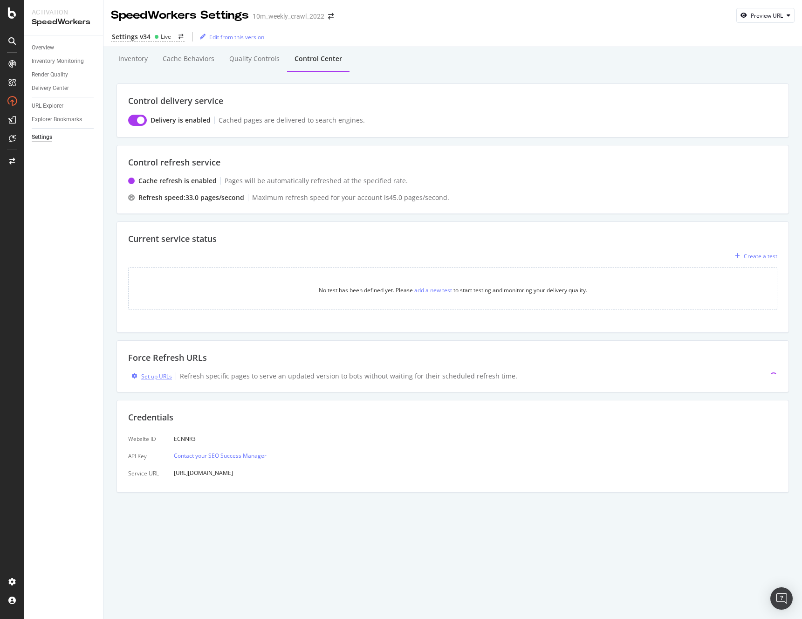
click at [153, 375] on div "Set up URLs" at bounding box center [156, 376] width 31 height 8
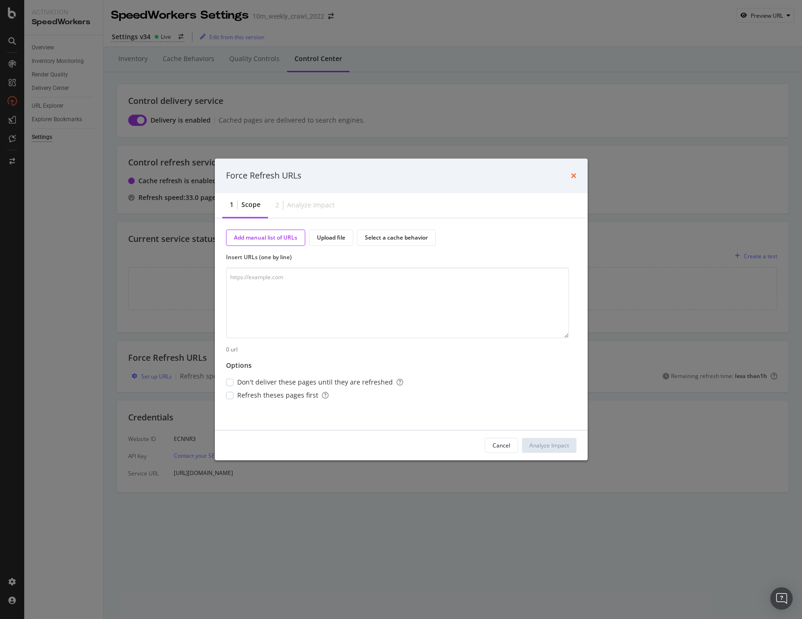
click at [575, 178] on icon "times" at bounding box center [574, 175] width 6 height 7
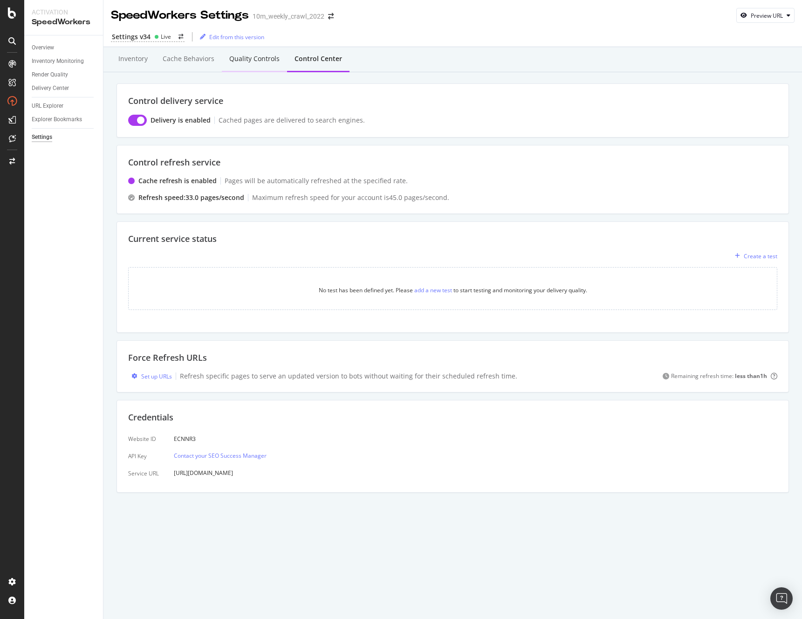
click at [247, 57] on div "Quality Controls" at bounding box center [254, 58] width 50 height 9
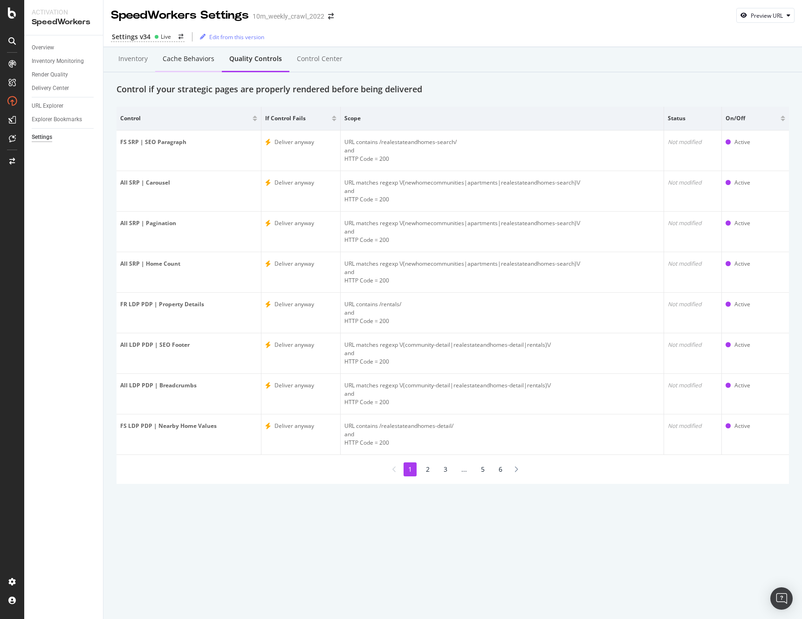
click at [180, 60] on div "Cache behaviors" at bounding box center [189, 58] width 52 height 9
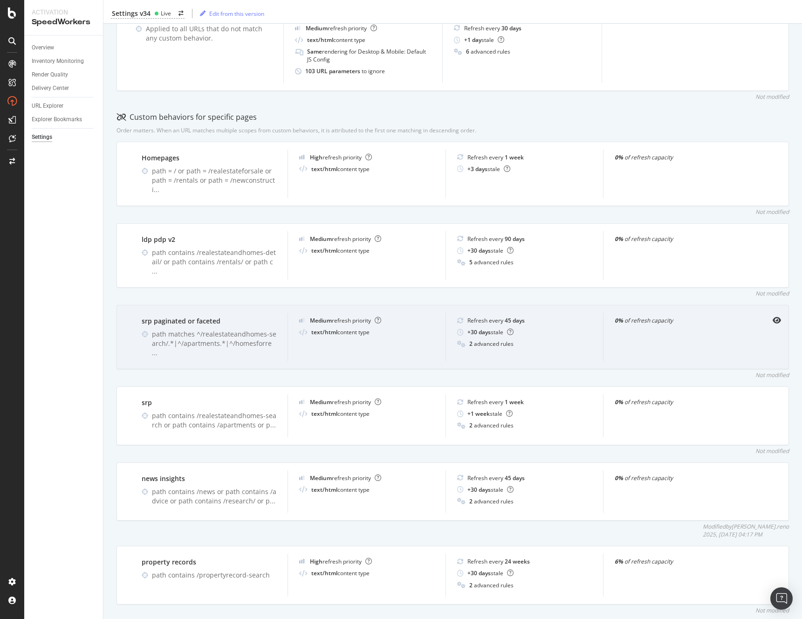
scroll to position [220, 0]
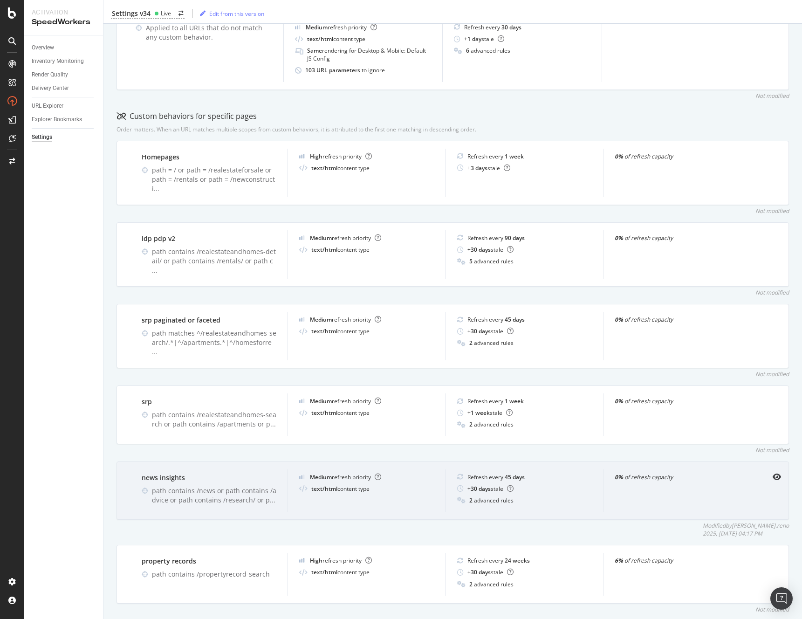
click at [603, 477] on div "0% of refresh capacity" at bounding box center [681, 490] width 157 height 42
click at [773, 473] on icon "eye" at bounding box center [777, 476] width 8 height 7
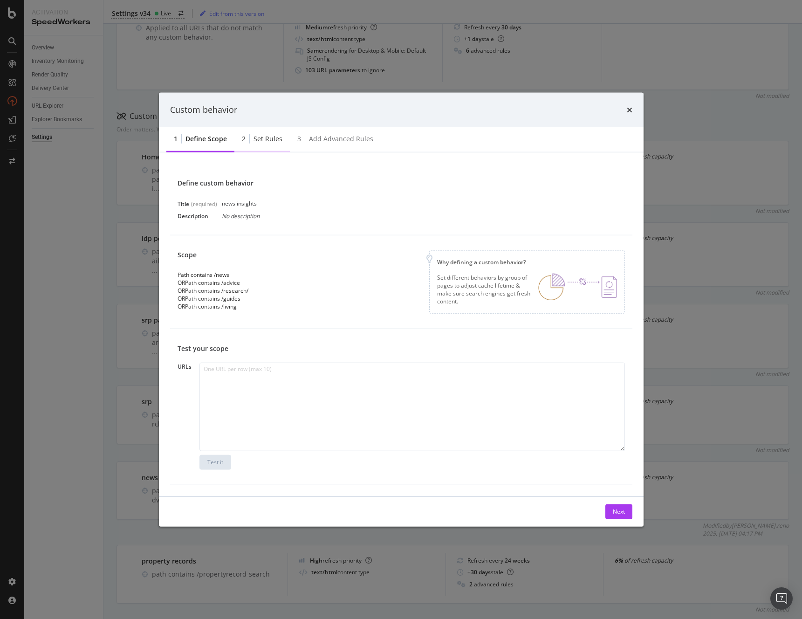
click at [267, 143] on div "2 Set rules" at bounding box center [261, 139] width 55 height 26
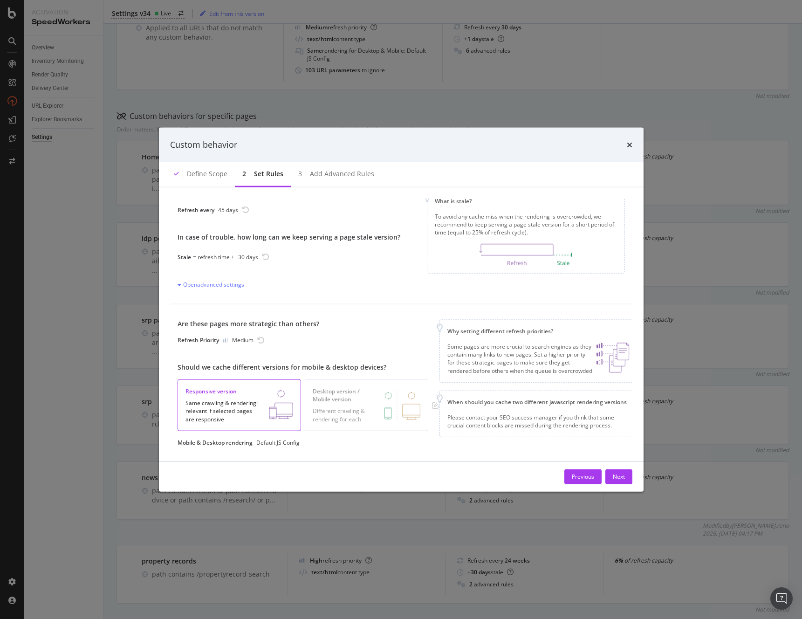
scroll to position [43, 0]
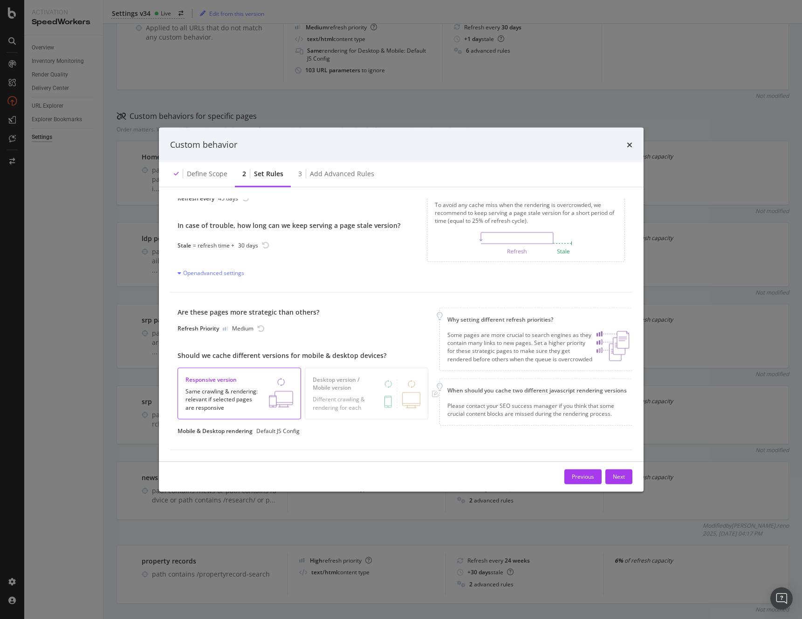
click at [492, 340] on div "Some pages are more crucial to search engines as they contain many links to new…" at bounding box center [519, 347] width 145 height 32
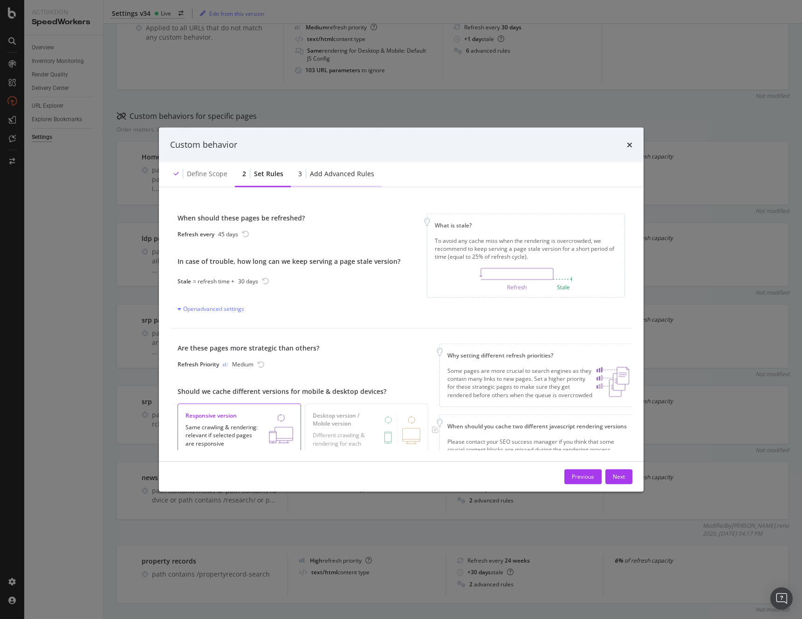
click at [349, 174] on div "Add advanced rules" at bounding box center [342, 173] width 64 height 9
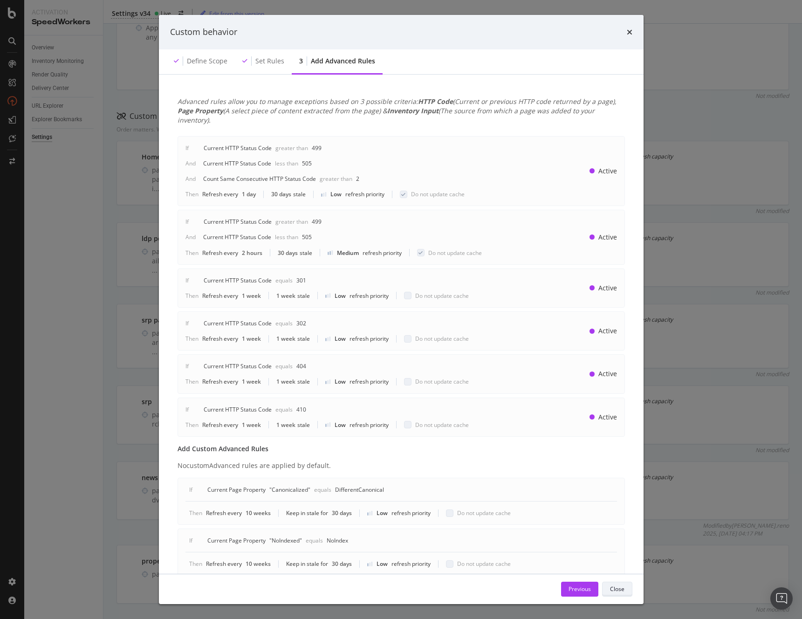
click at [618, 593] on div "Close" at bounding box center [617, 588] width 14 height 13
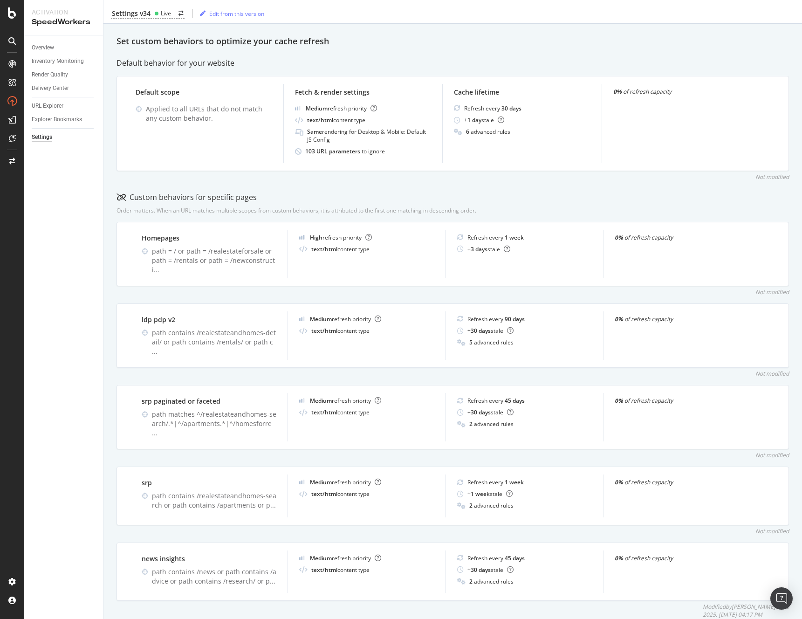
scroll to position [109, 0]
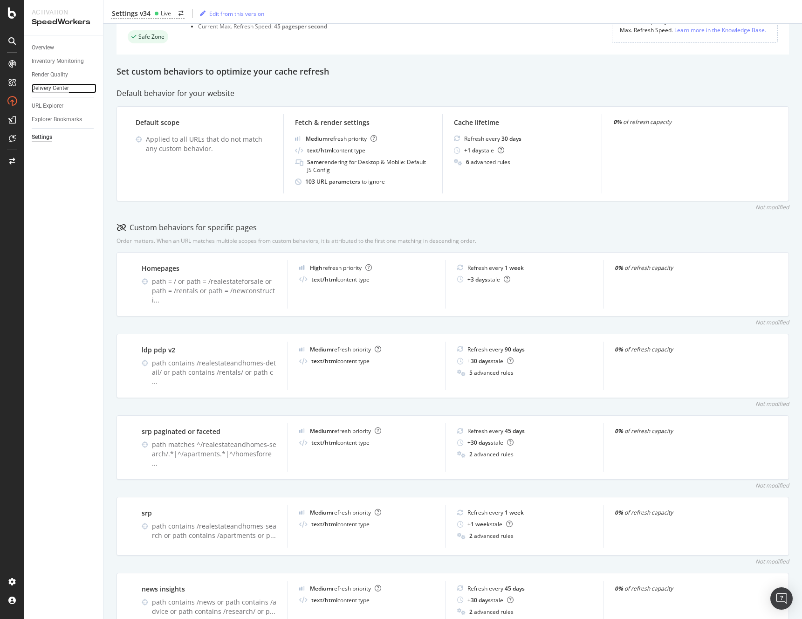
click at [55, 91] on div "Delivery Center" at bounding box center [50, 88] width 37 height 10
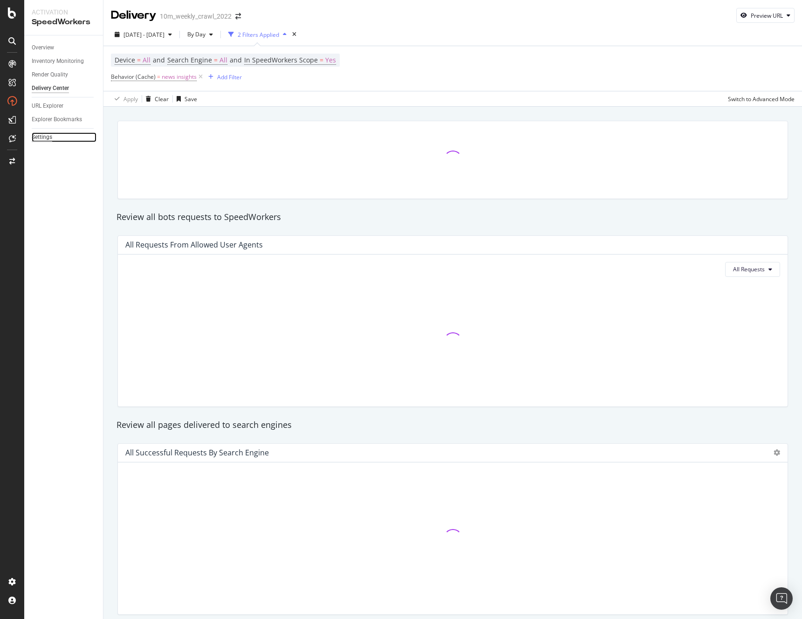
click at [47, 137] on div "Settings" at bounding box center [42, 137] width 21 height 10
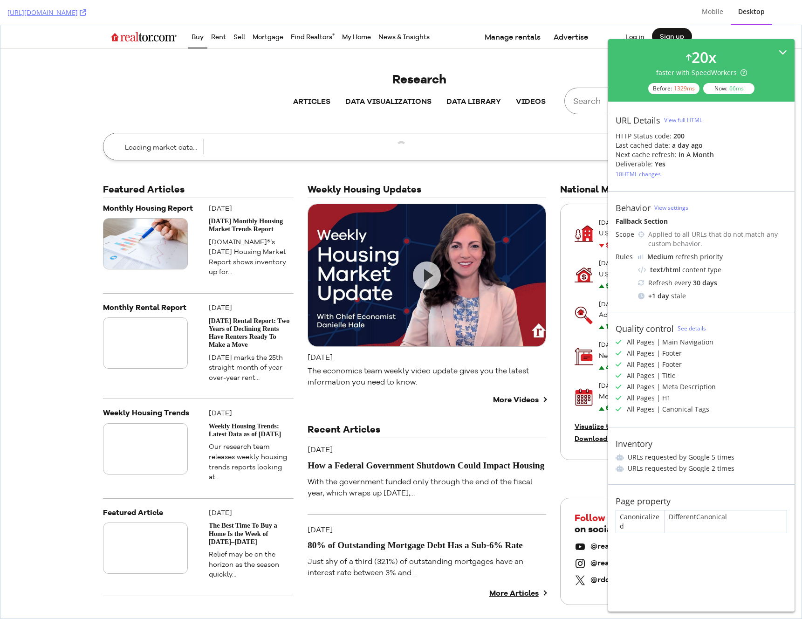
click at [782, 51] on icon at bounding box center [783, 52] width 8 height 8
